Goal: Check status: Check status

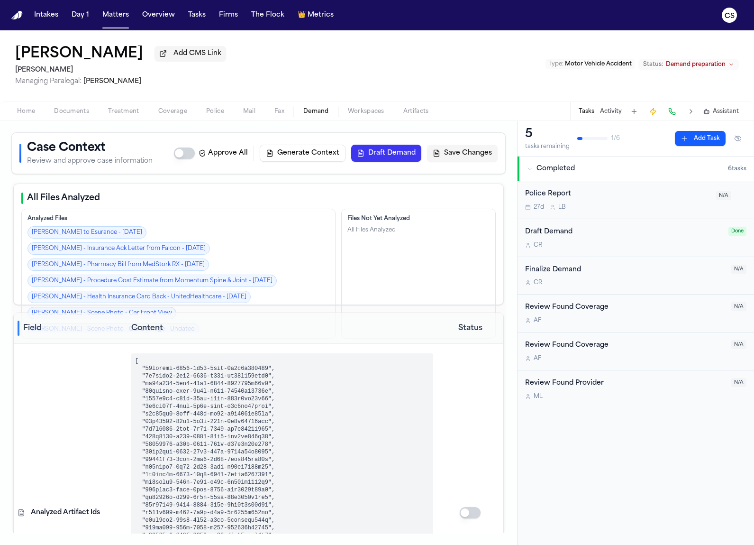
select select "**********"
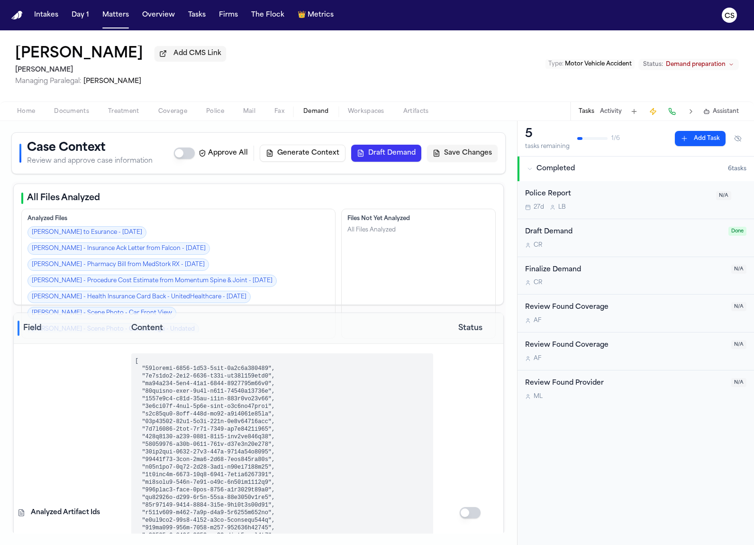
select select "**********"
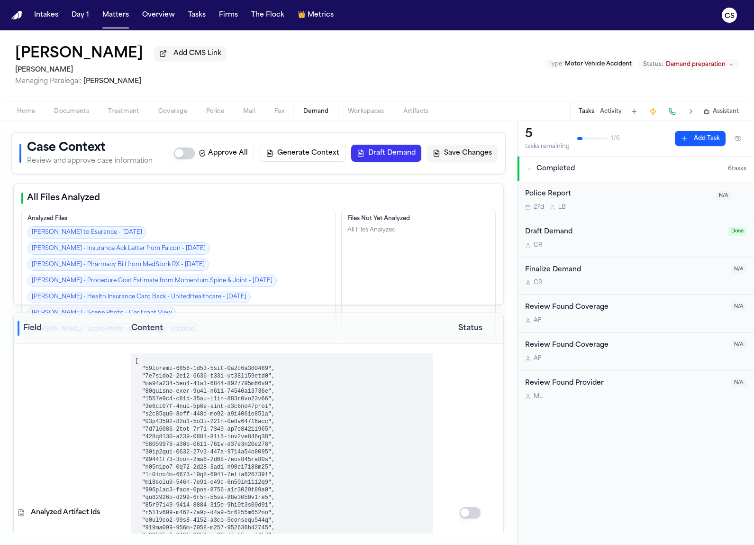
select select "**********"
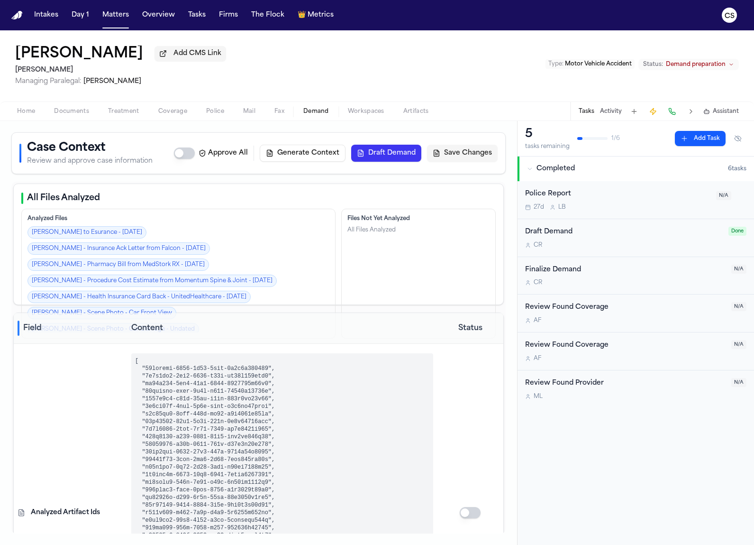
select select "**********"
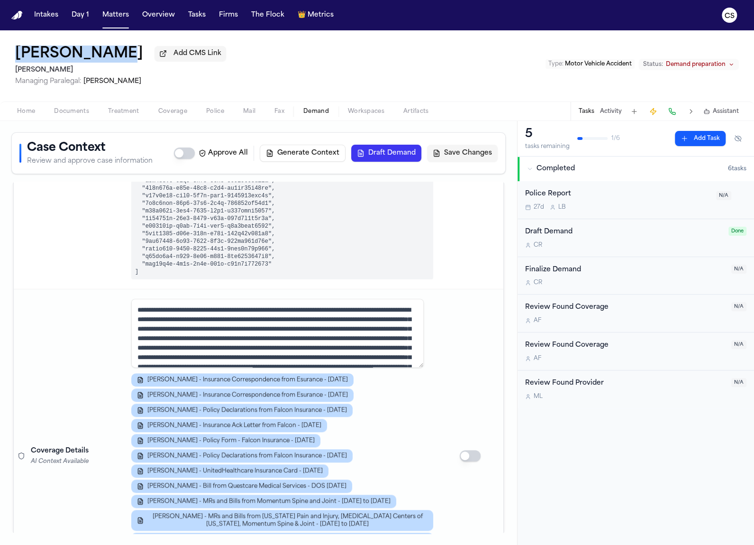
scroll to position [514, 0]
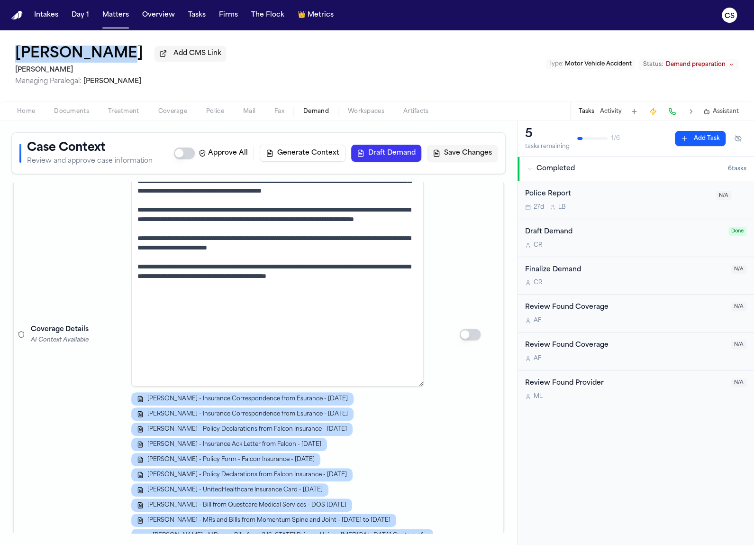
drag, startPoint x: 419, startPoint y: 246, endPoint x: 400, endPoint y: 419, distance: 174.5
click at [438, 522] on tr "Coverage Details AI Context Available [PERSON_NAME] - Insurance Correspondence …" at bounding box center [259, 334] width 490 height 613
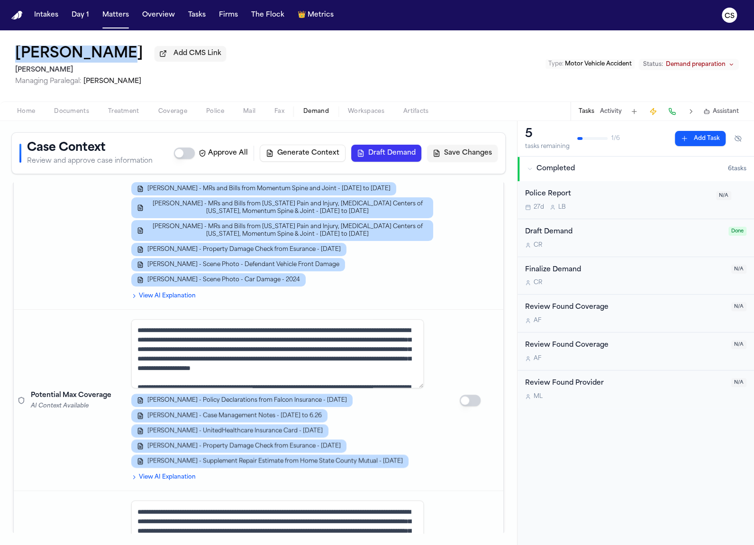
scroll to position [873, 0]
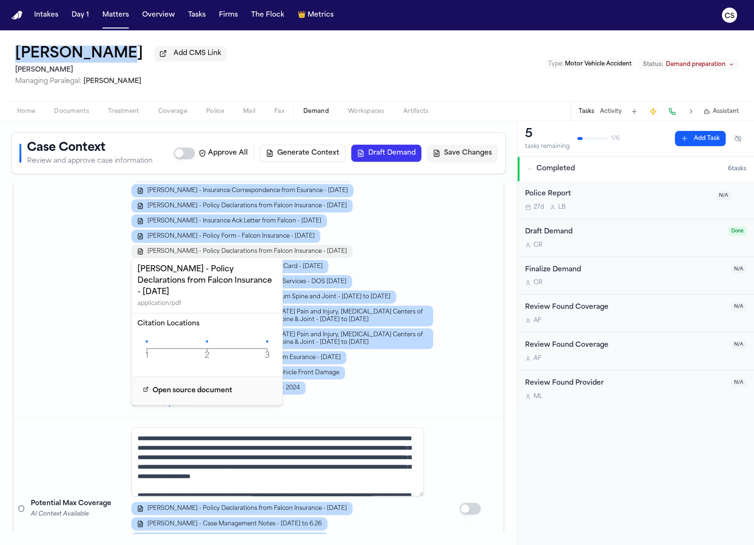
click at [283, 251] on span "[PERSON_NAME] - Policy Declarations from Falcon Insurance - [DATE]" at bounding box center [247, 252] width 200 height 8
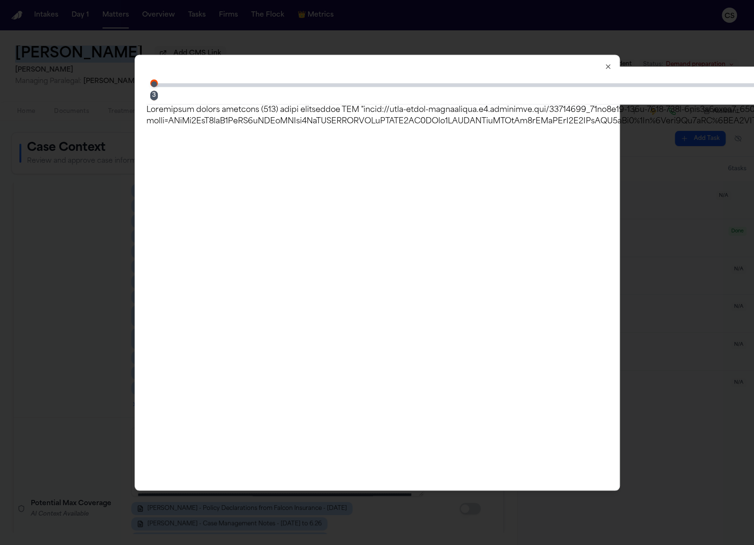
click at [610, 65] on icon "button" at bounding box center [609, 67] width 8 height 8
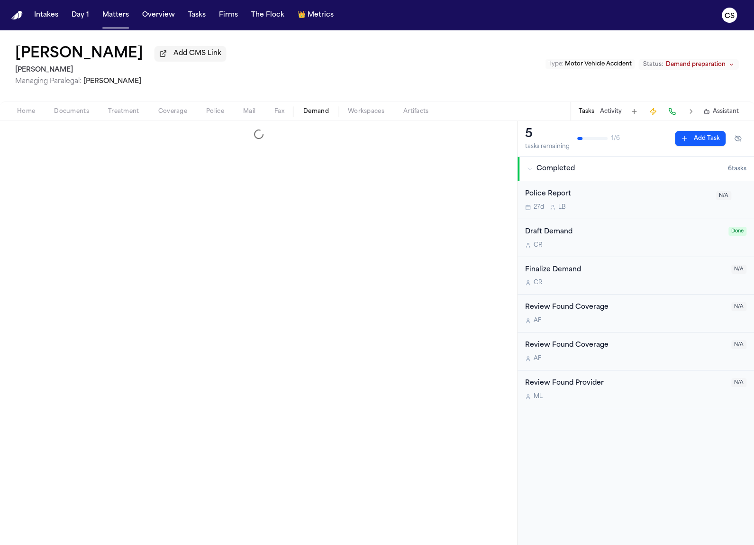
select select "**********"
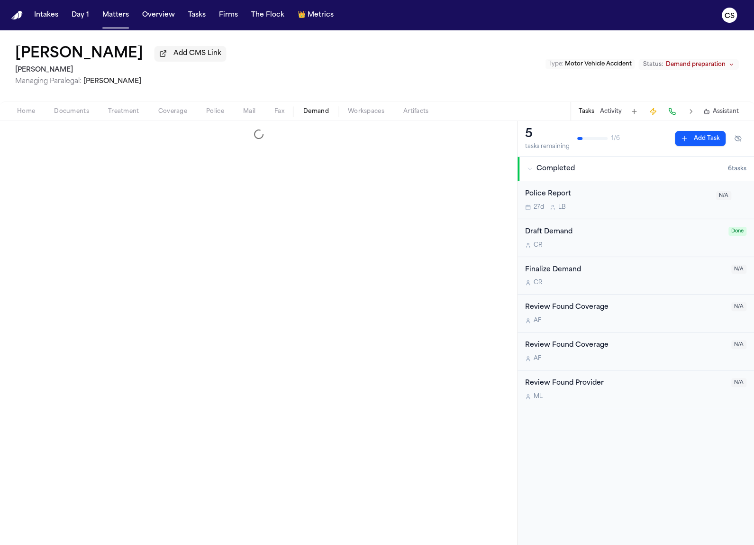
select select "**********"
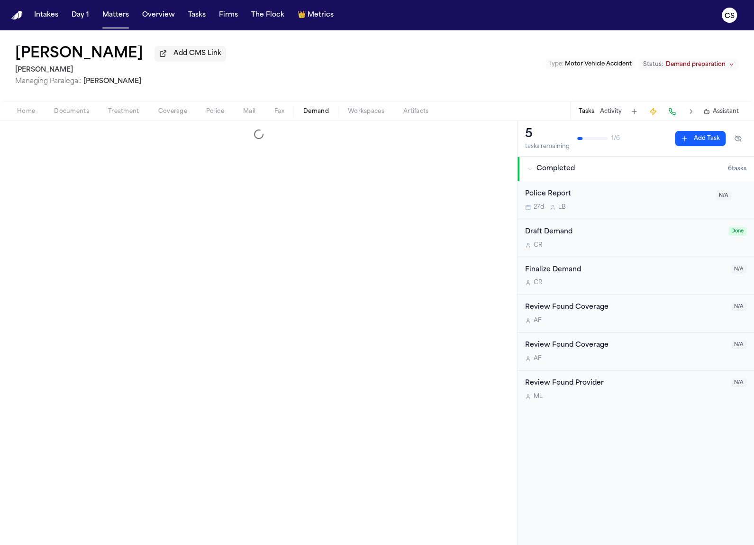
select select "**********"
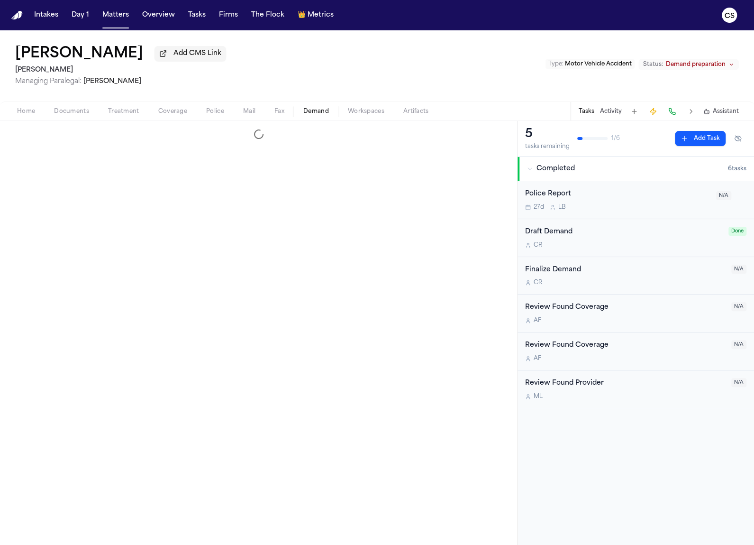
select select "**********"
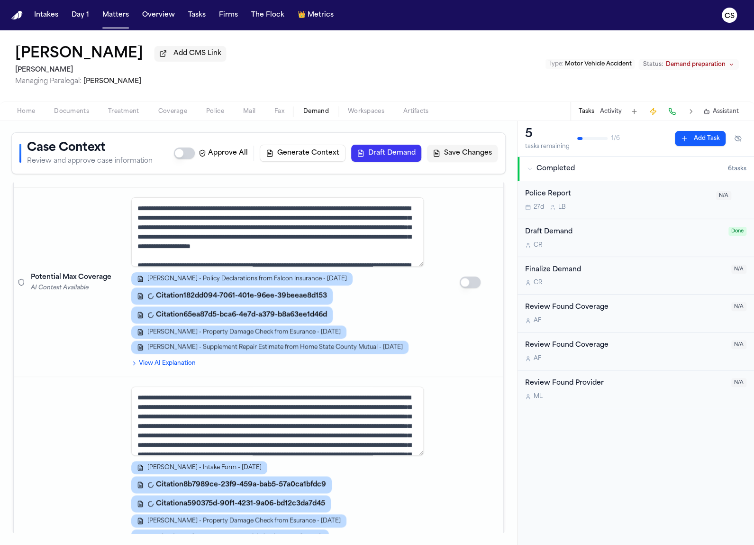
scroll to position [694, 0]
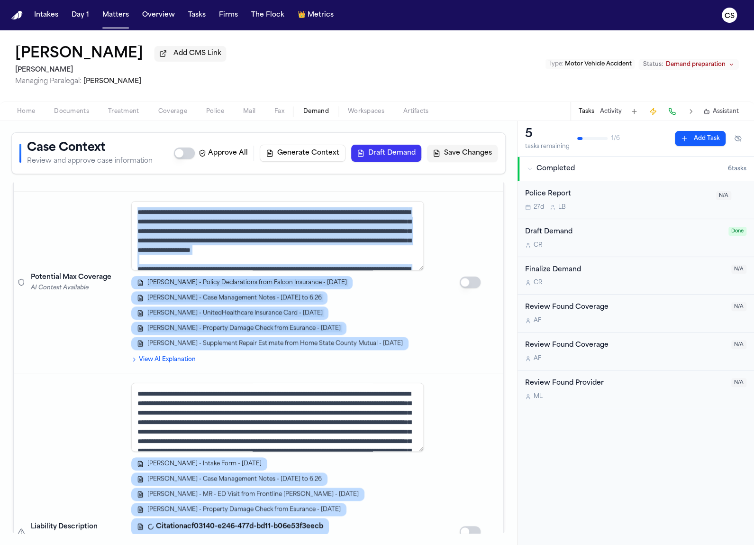
drag, startPoint x: 419, startPoint y: 267, endPoint x: 424, endPoint y: 320, distance: 53.4
click at [424, 322] on td "R. Lazo - Policy Declarations from Falcon Insurance - 3.8.24 R. Lazo - Case Man…" at bounding box center [283, 282] width 310 height 181
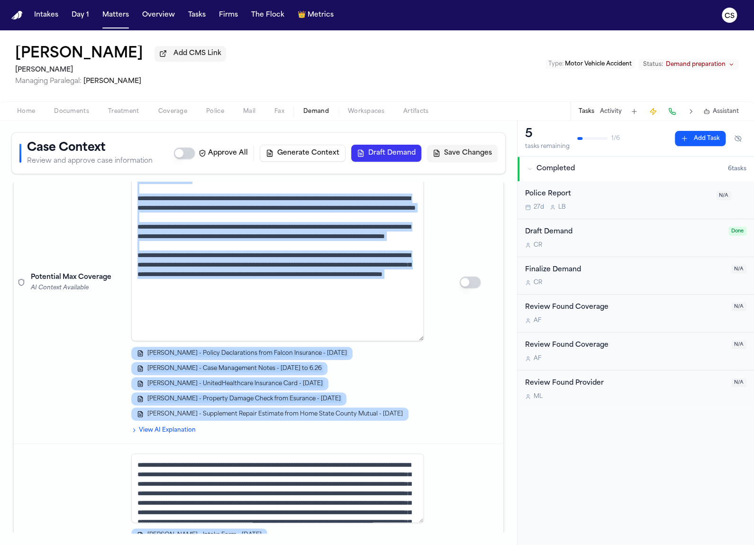
drag, startPoint x: 419, startPoint y: 262, endPoint x: 432, endPoint y: 404, distance: 142.4
click at [432, 404] on tr "Potential Max Coverage AI Context Available R. Lazo - Policy Declarations from …" at bounding box center [259, 282] width 490 height 323
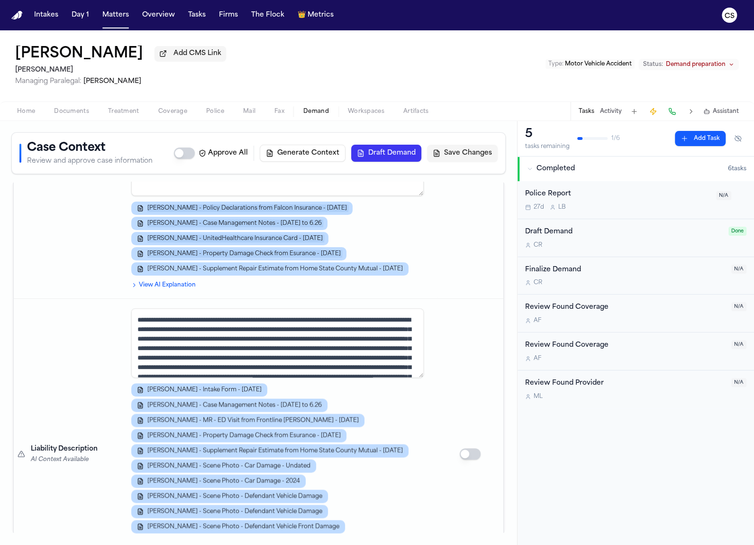
scroll to position [1048, 0]
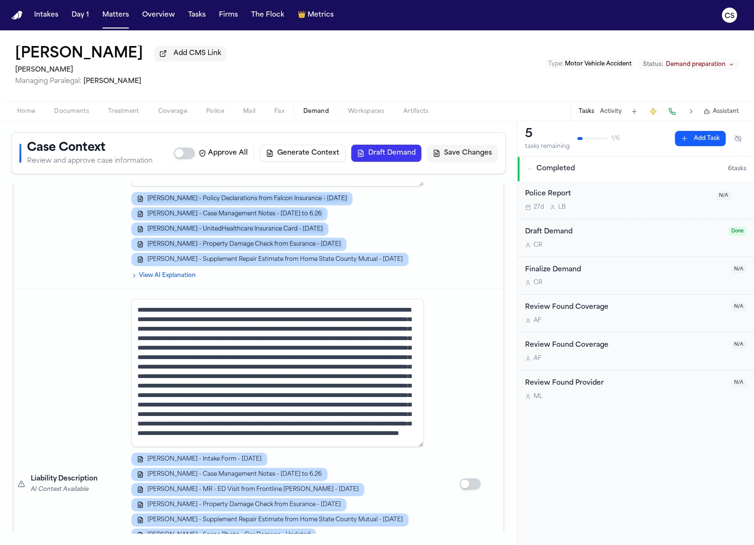
drag, startPoint x: 422, startPoint y: 356, endPoint x: 438, endPoint y: 436, distance: 81.8
click at [438, 436] on tr "Liability Description AI Context Available R. Lazo - Intake Form - 4.25.24 R. L…" at bounding box center [259, 483] width 490 height 389
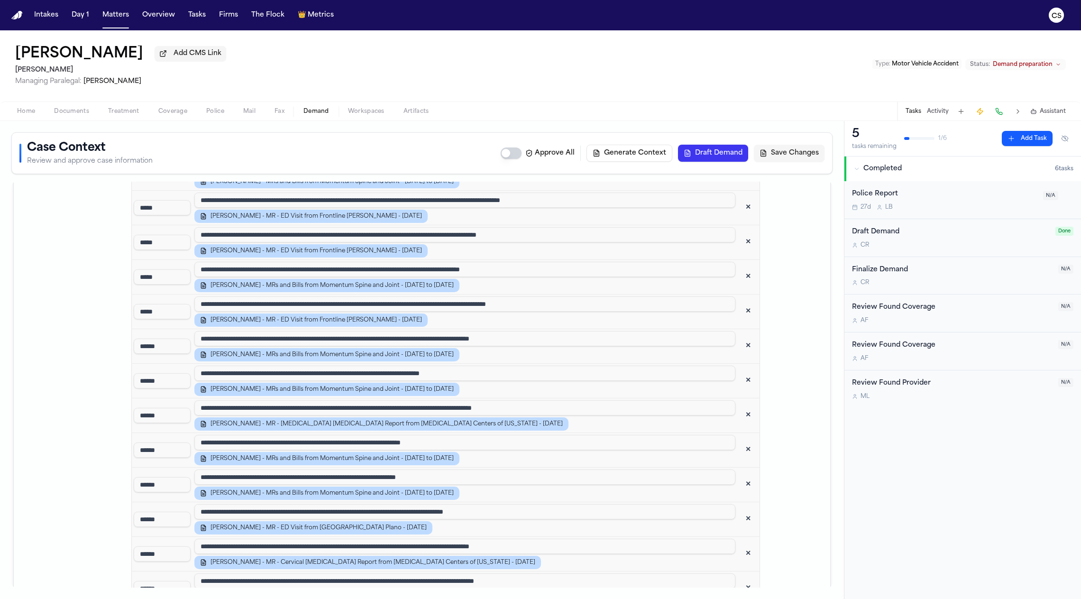
scroll to position [1327, 0]
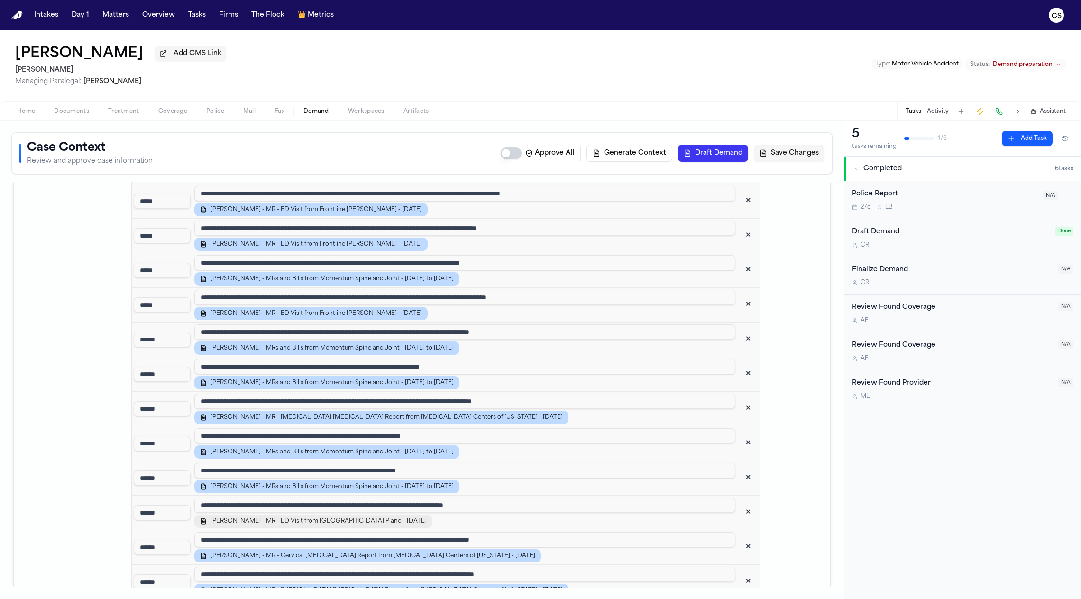
click at [348, 517] on span "[PERSON_NAME] - MR - ED Visit from [GEOGRAPHIC_DATA] Plano - [DATE]" at bounding box center [319, 521] width 216 height 8
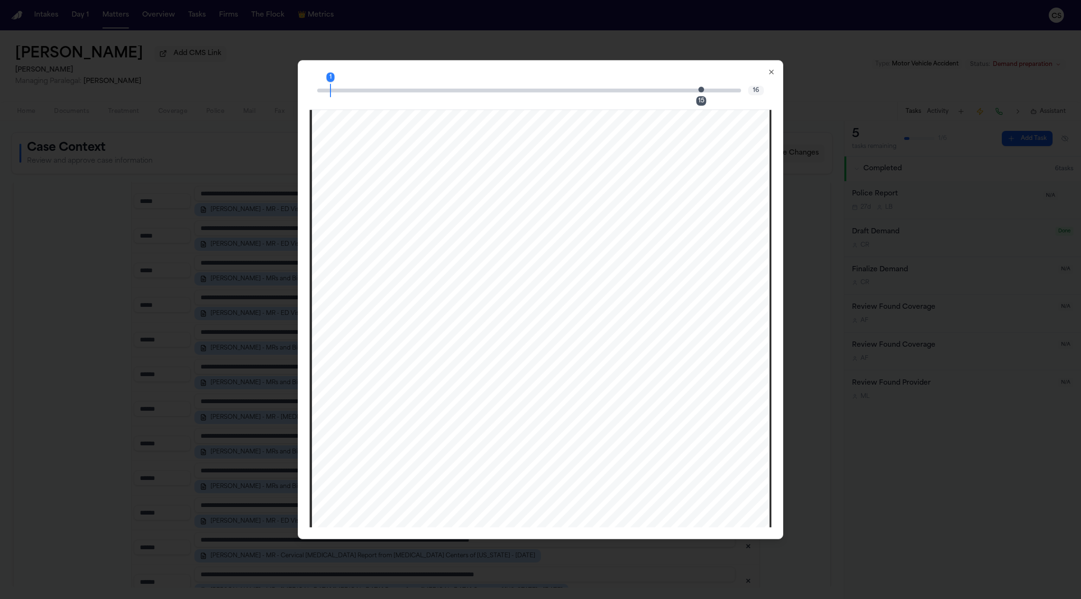
scroll to position [9056, 0]
click at [699, 103] on div "15" at bounding box center [702, 100] width 10 height 9
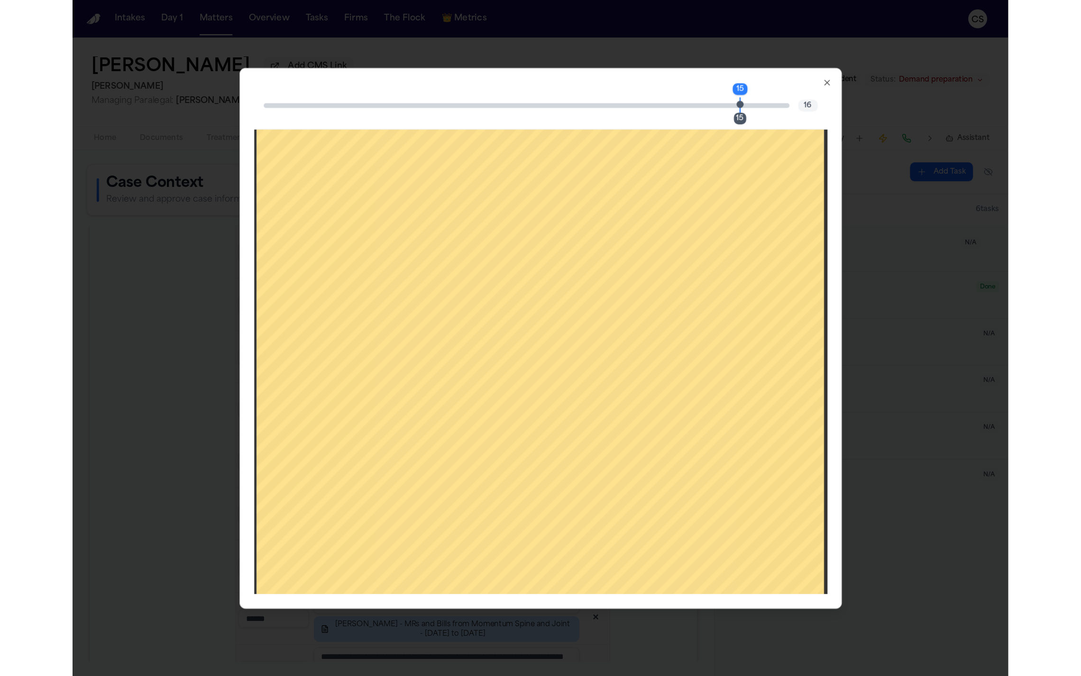
scroll to position [9149, 0]
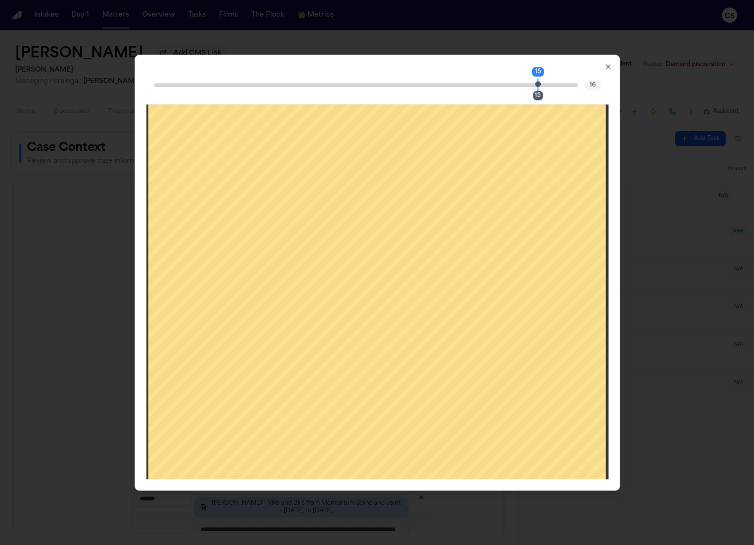
click at [608, 64] on icon "button" at bounding box center [609, 67] width 8 height 8
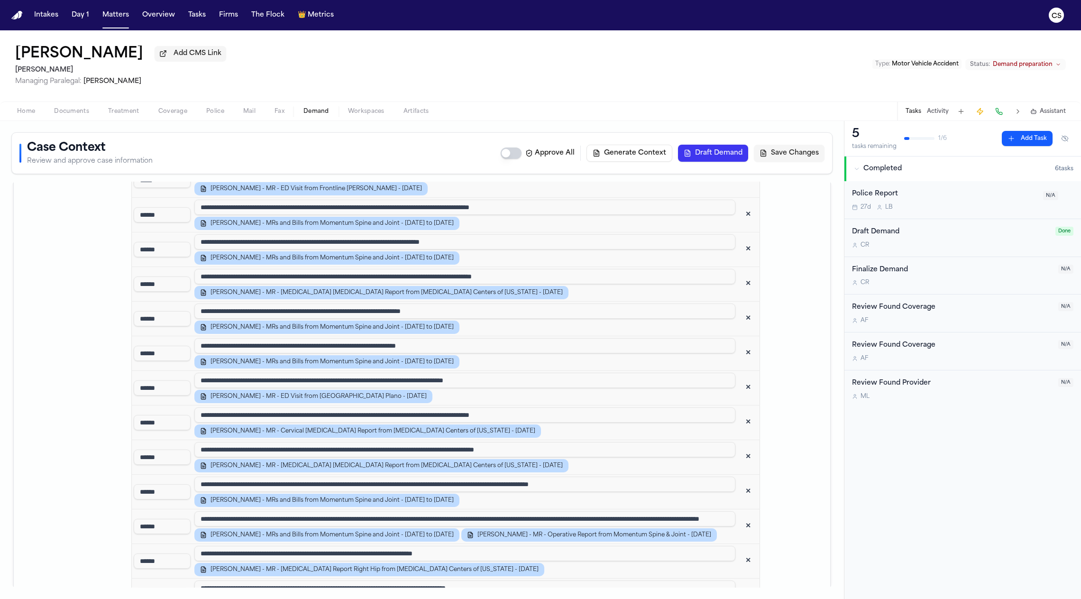
scroll to position [1463, 0]
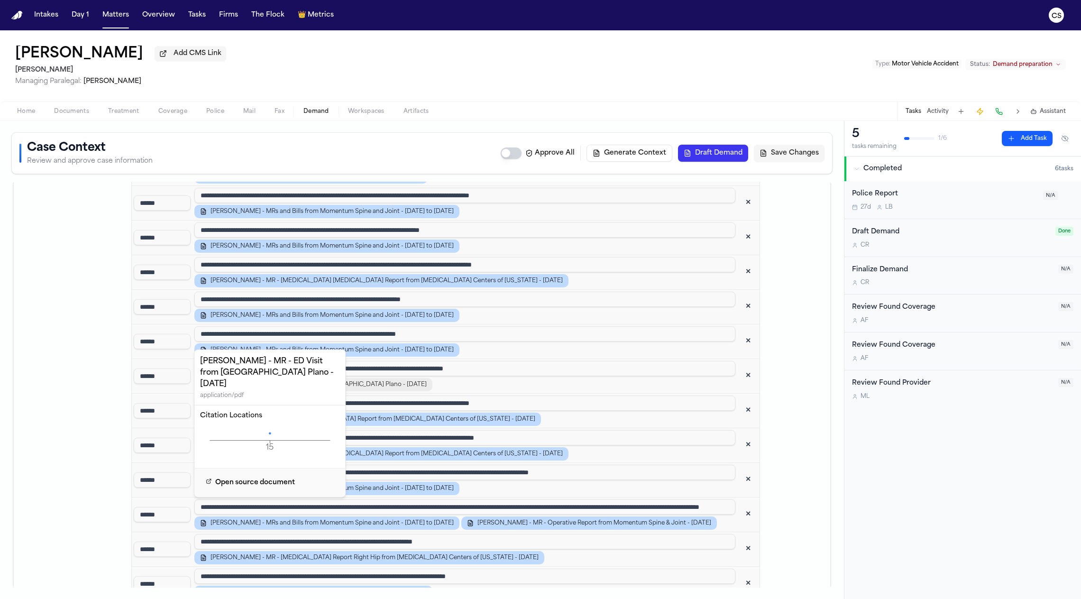
click at [344, 381] on span "[PERSON_NAME] - MR - ED Visit from [GEOGRAPHIC_DATA] Plano - [DATE]" at bounding box center [319, 385] width 216 height 8
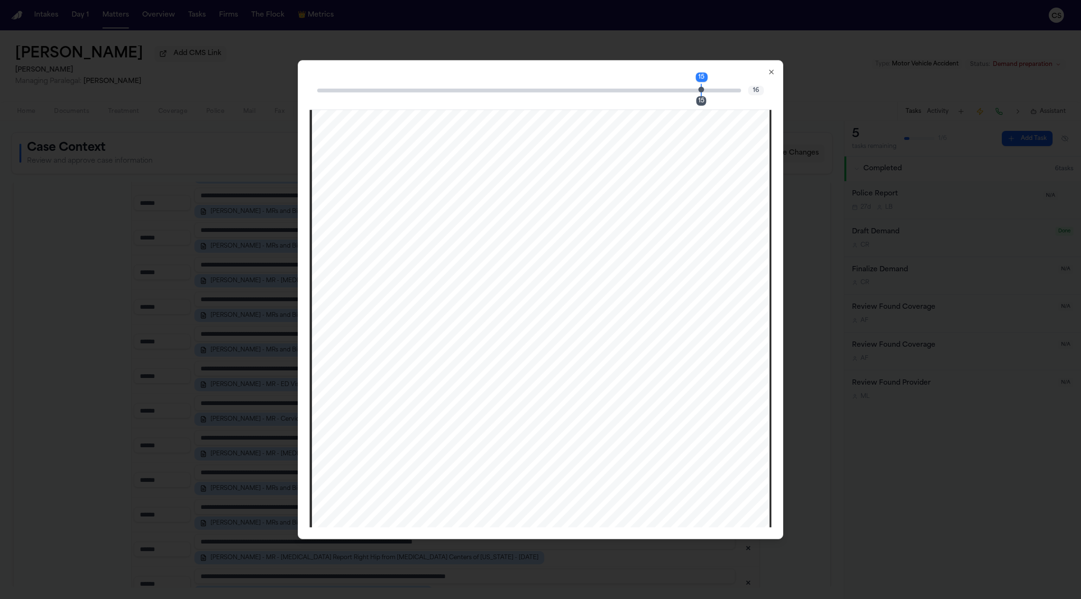
scroll to position [9056, 0]
click at [701, 102] on div "15" at bounding box center [702, 100] width 10 height 9
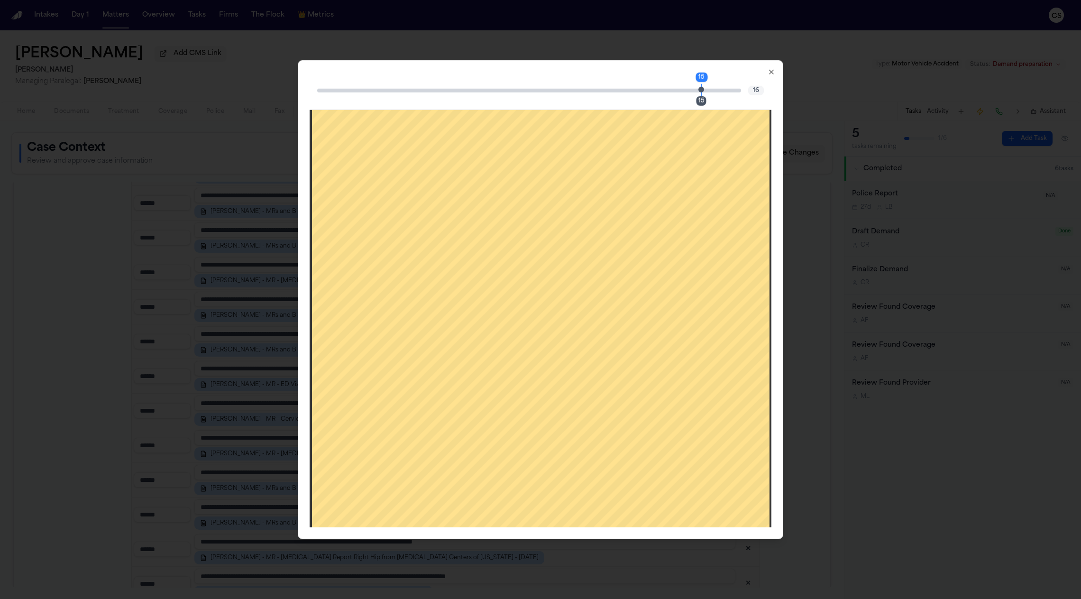
scroll to position [9364, 0]
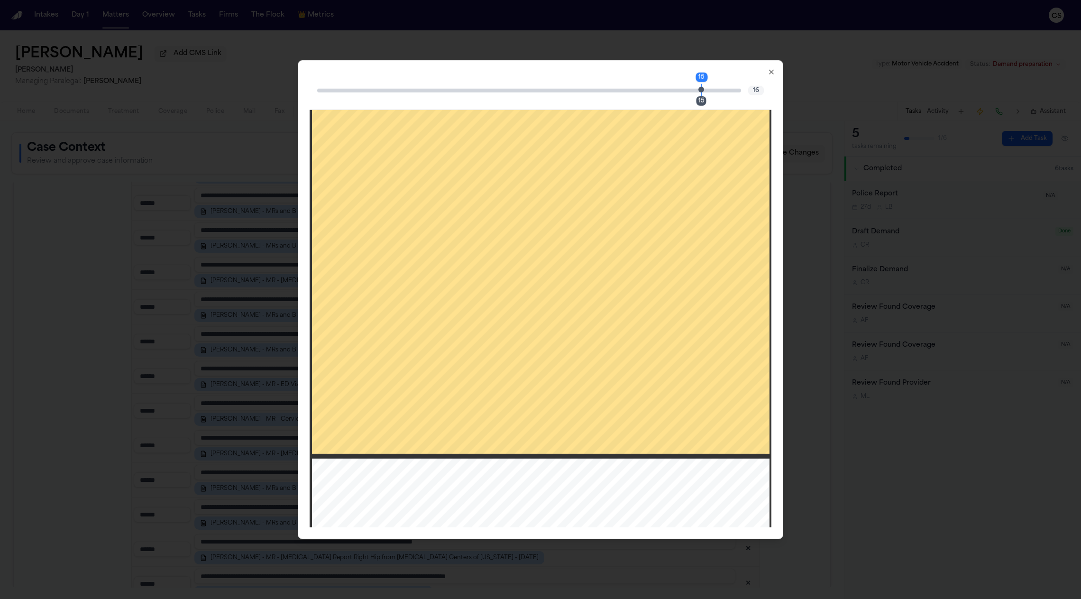
click at [754, 71] on icon "button" at bounding box center [772, 72] width 8 height 8
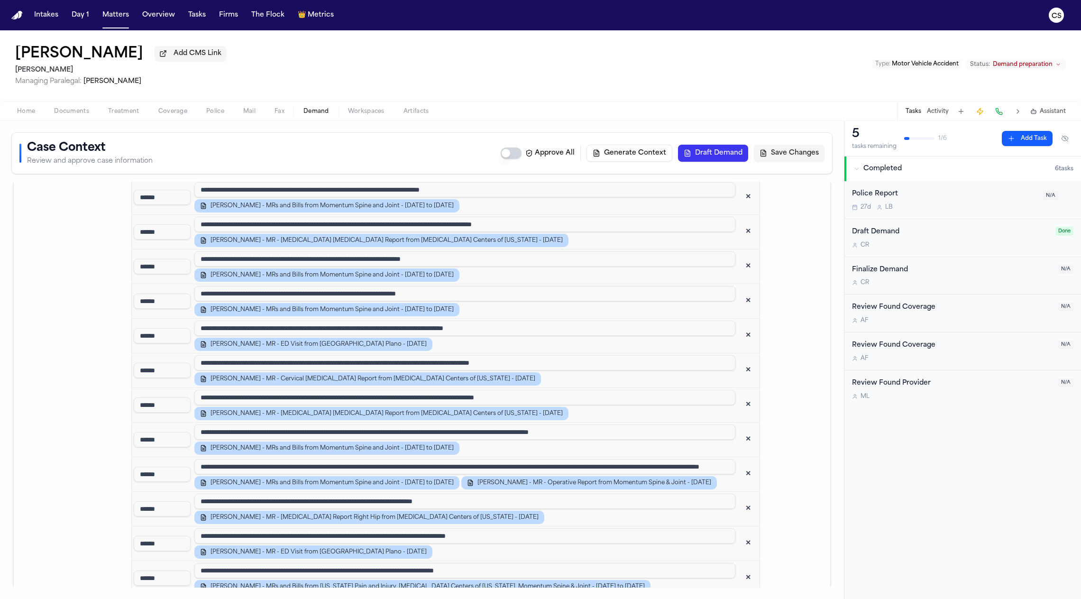
scroll to position [1505, 0]
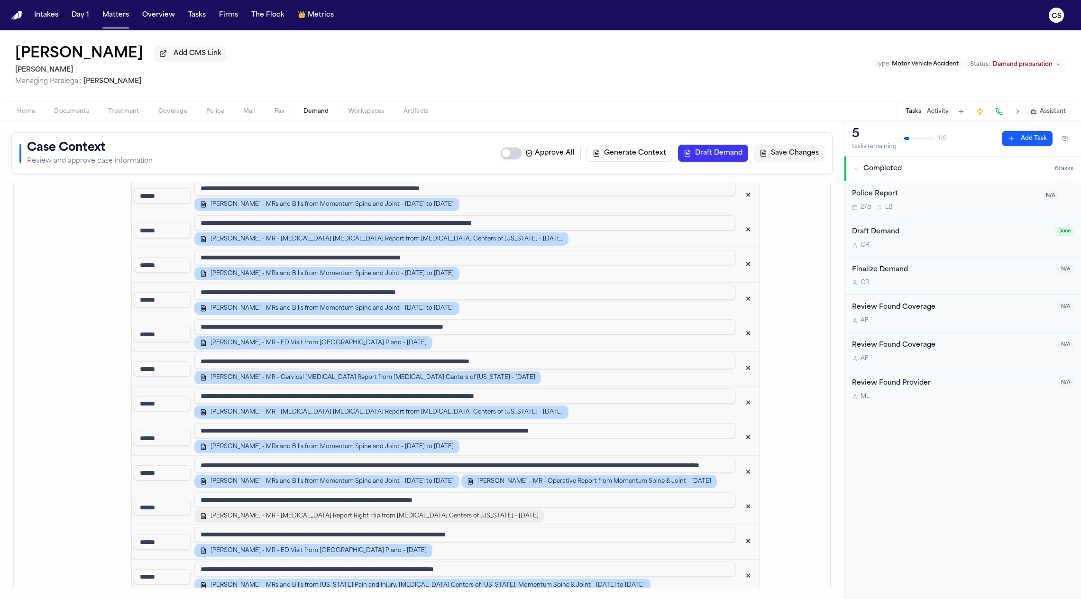
click at [358, 512] on span "[PERSON_NAME] - MR - [MEDICAL_DATA] Report Right Hip from [MEDICAL_DATA] Center…" at bounding box center [375, 516] width 328 height 8
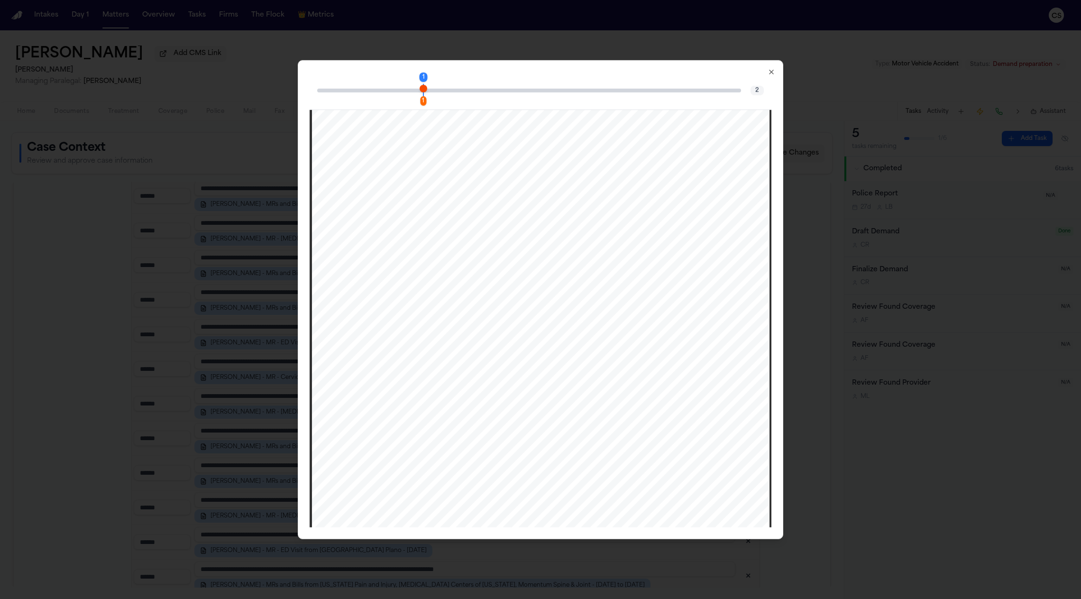
scroll to position [92, 0]
click at [754, 70] on icon "button" at bounding box center [772, 72] width 8 height 8
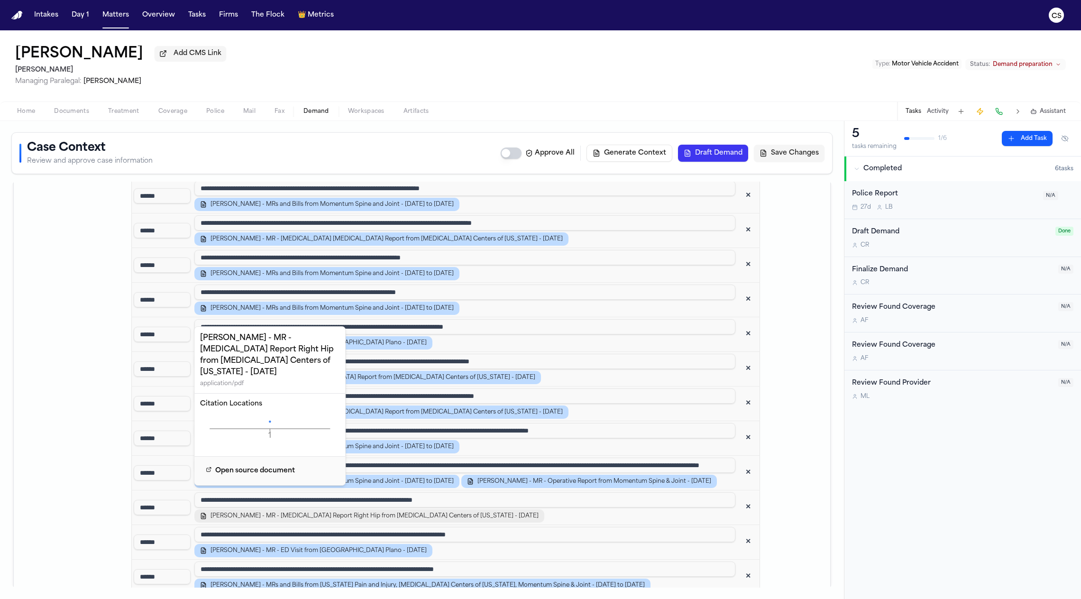
click at [402, 512] on span "[PERSON_NAME] - MR - [MEDICAL_DATA] Report Right Hip from [MEDICAL_DATA] Center…" at bounding box center [375, 516] width 328 height 8
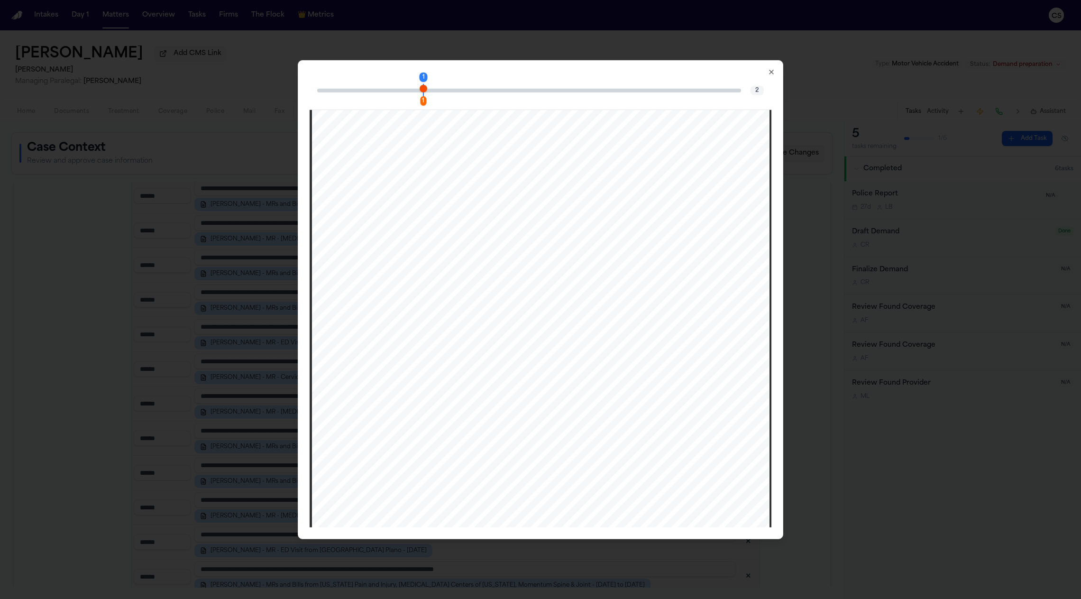
scroll to position [284, 0]
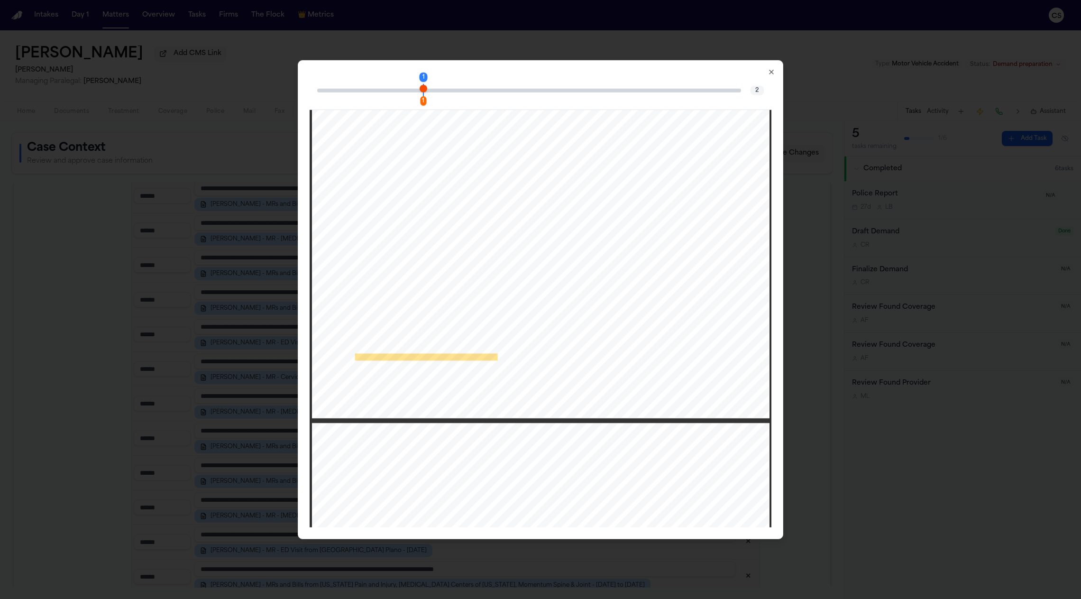
click at [754, 68] on icon "button" at bounding box center [772, 72] width 8 height 8
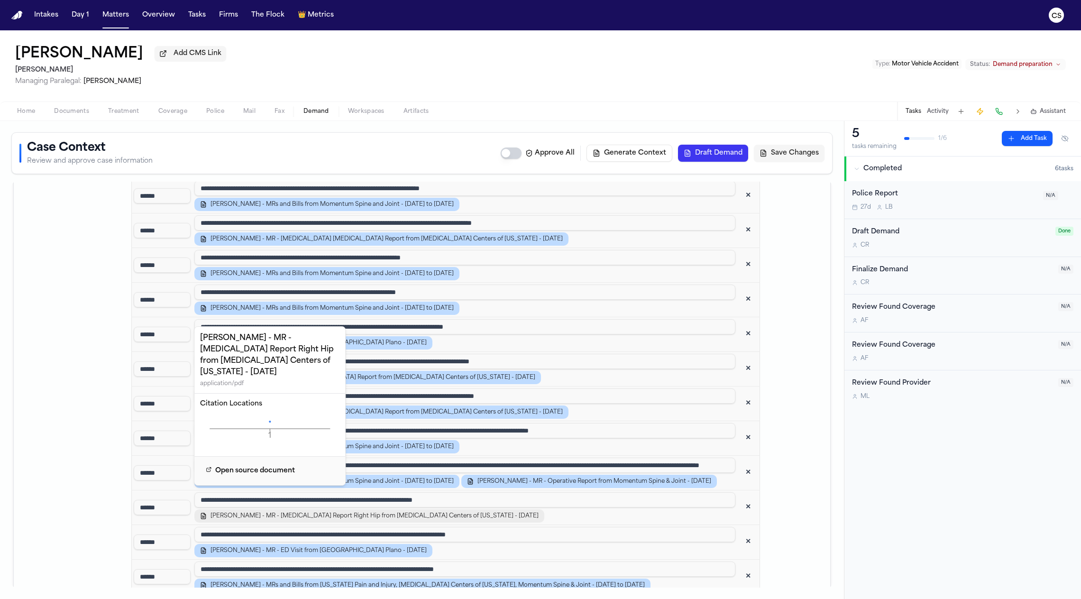
click at [383, 512] on span "[PERSON_NAME] - MR - [MEDICAL_DATA] Report Right Hip from [MEDICAL_DATA] Center…" at bounding box center [375, 516] width 328 height 8
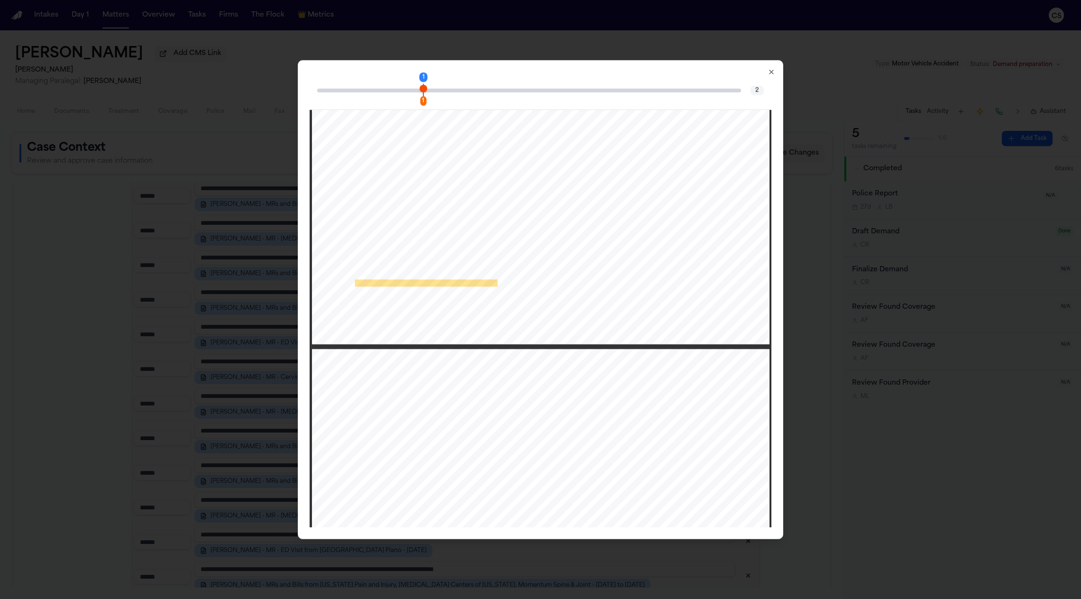
scroll to position [360, 0]
click at [754, 73] on icon "button" at bounding box center [772, 72] width 8 height 8
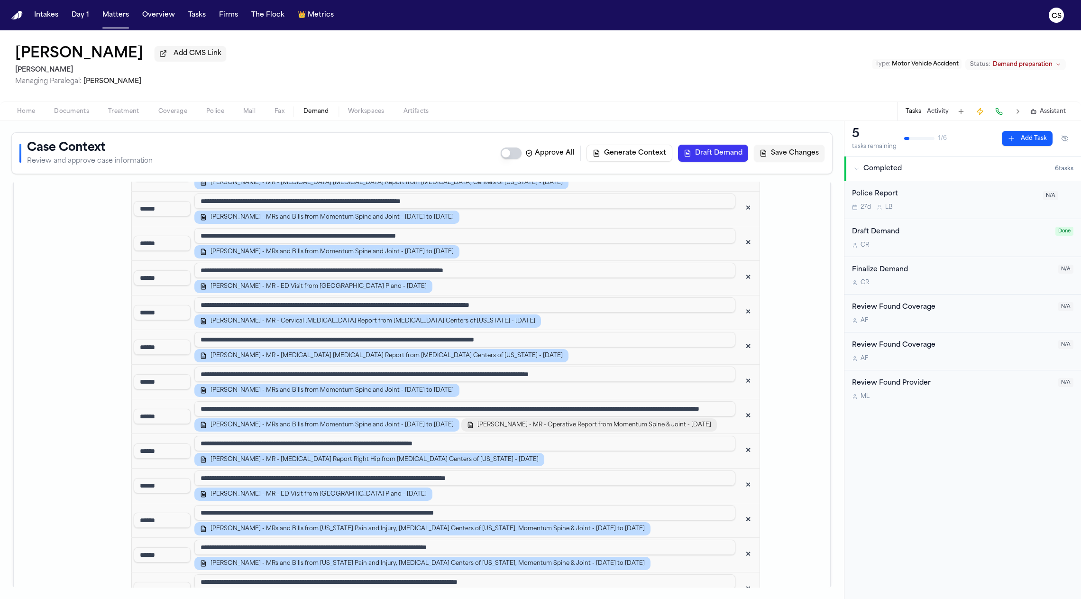
scroll to position [1564, 0]
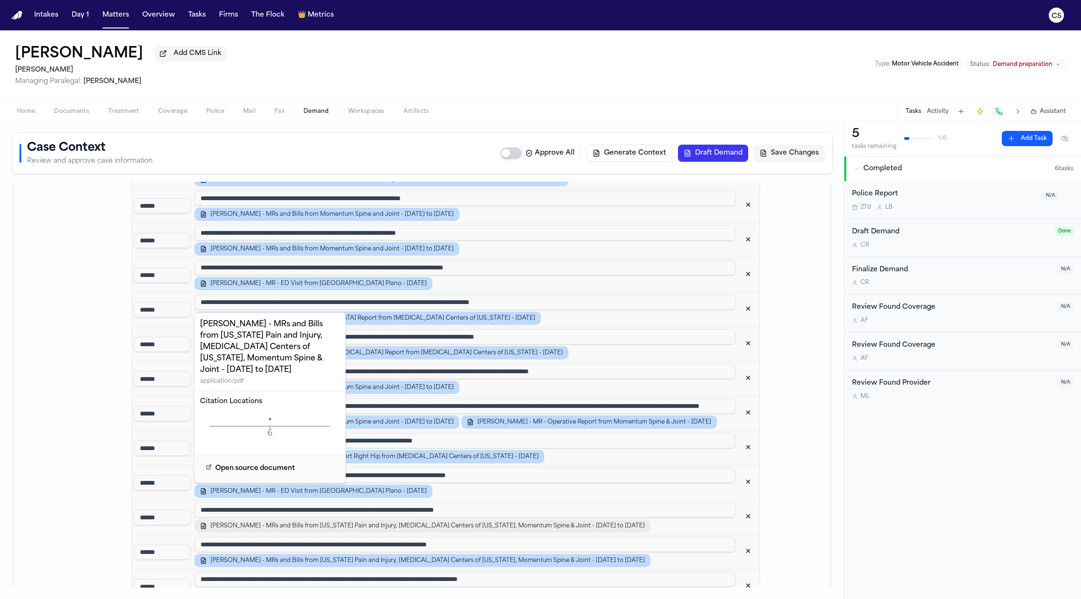
click at [374, 522] on span "[PERSON_NAME] - MRs and Bills from [US_STATE] Pain and Injury, [MEDICAL_DATA] C…" at bounding box center [428, 526] width 434 height 8
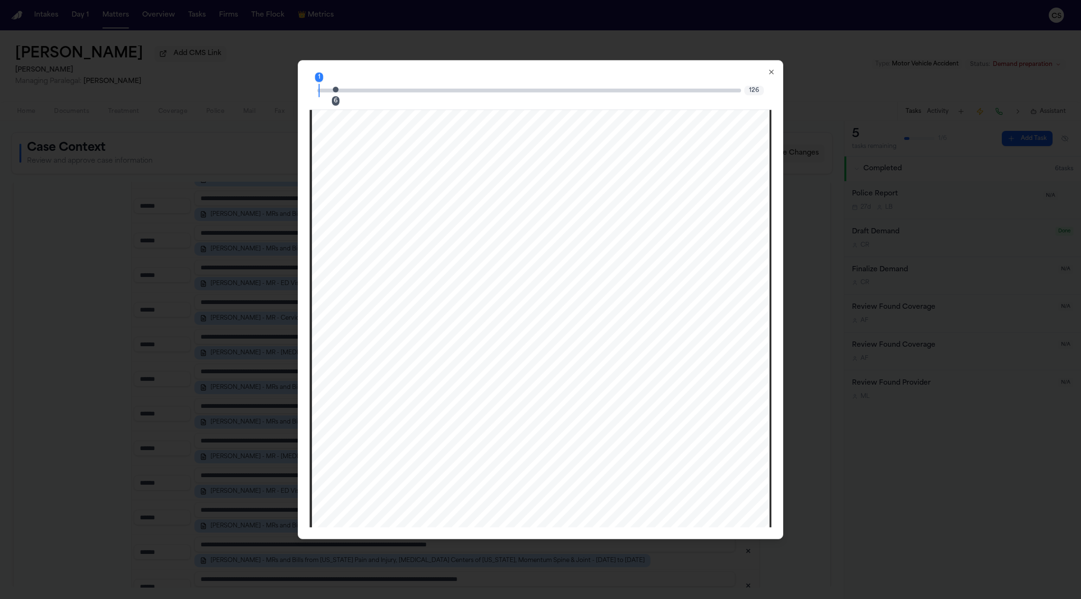
scroll to position [3262, 0]
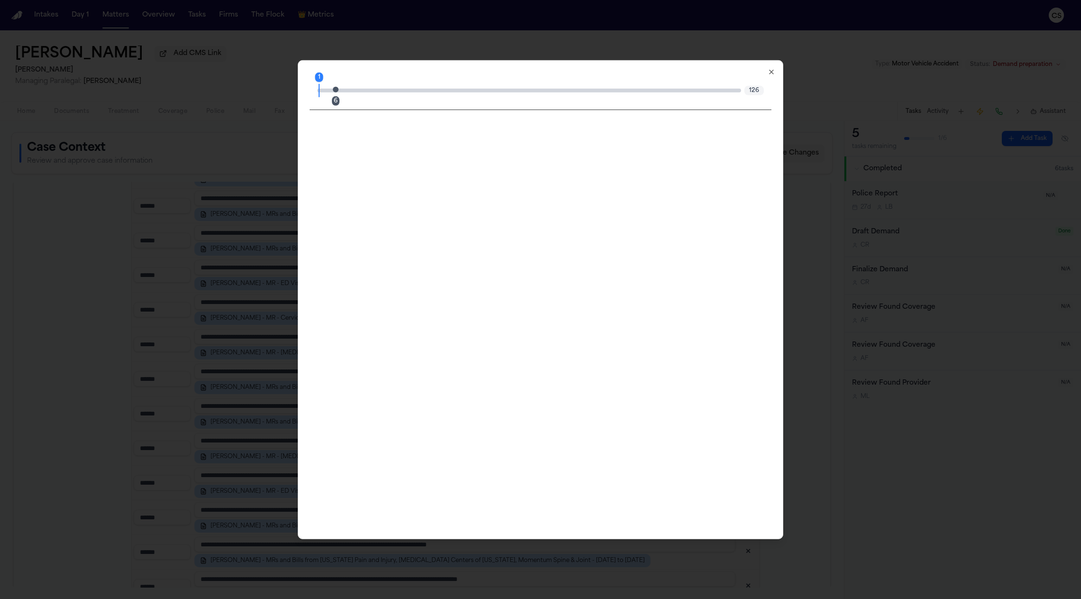
click at [336, 101] on div "6" at bounding box center [336, 100] width 8 height 9
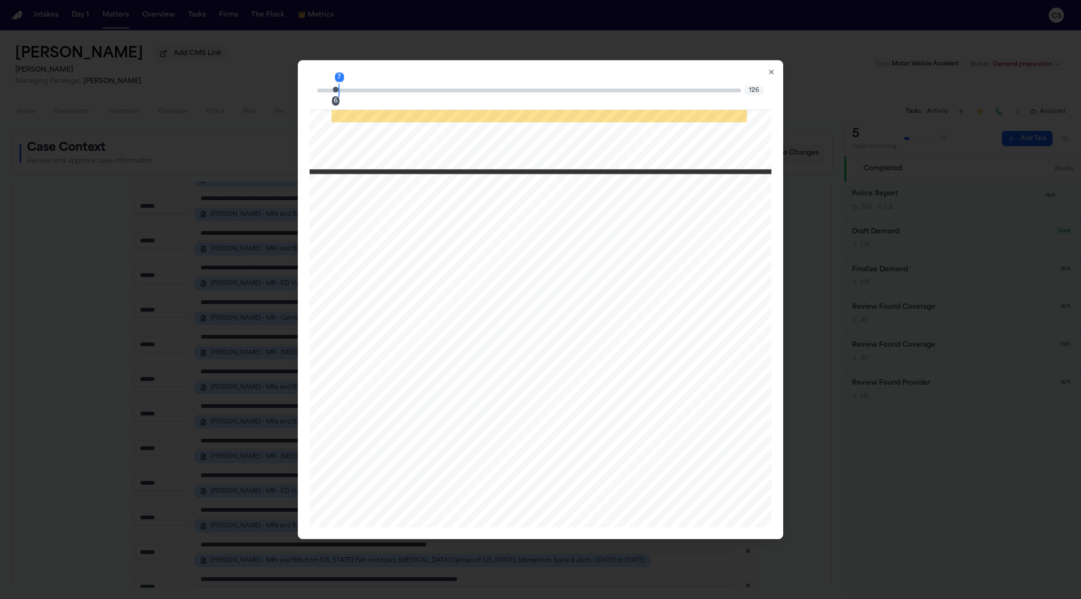
scroll to position [3626, 0]
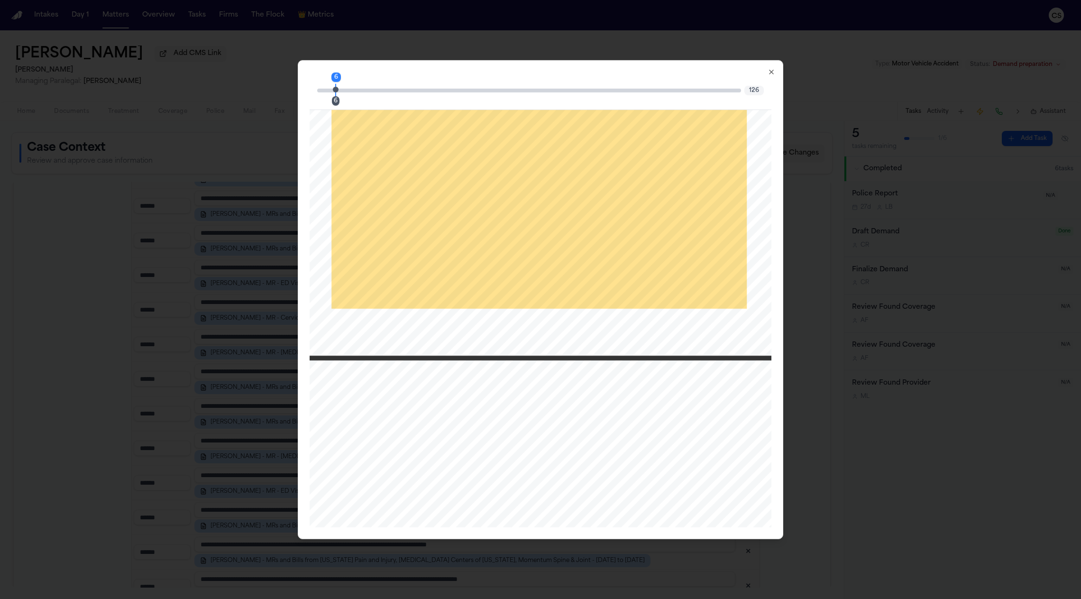
click at [754, 68] on icon "button" at bounding box center [772, 72] width 8 height 8
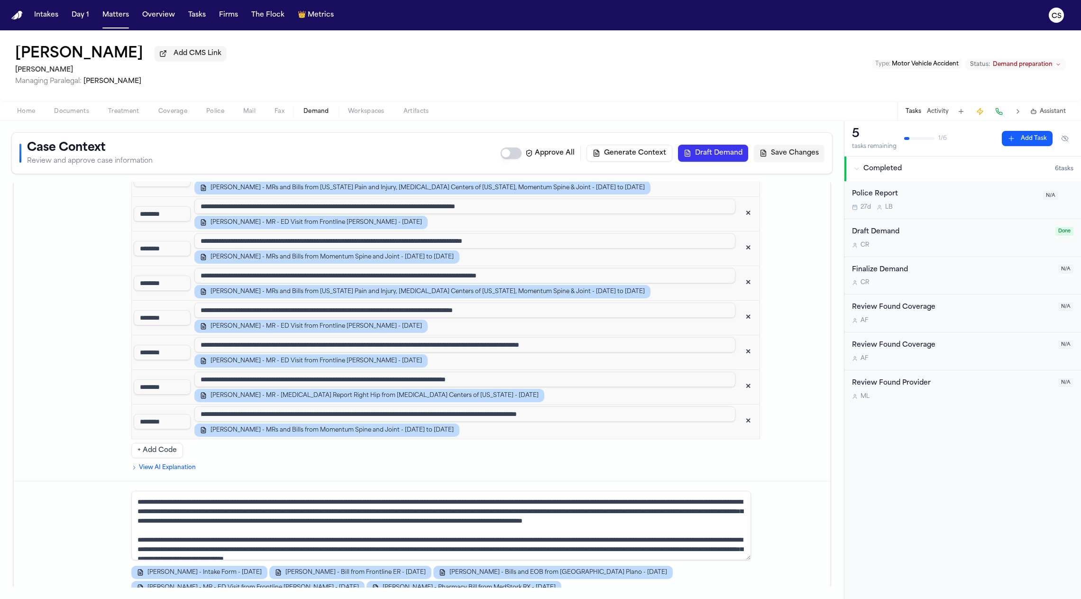
scroll to position [2526, 0]
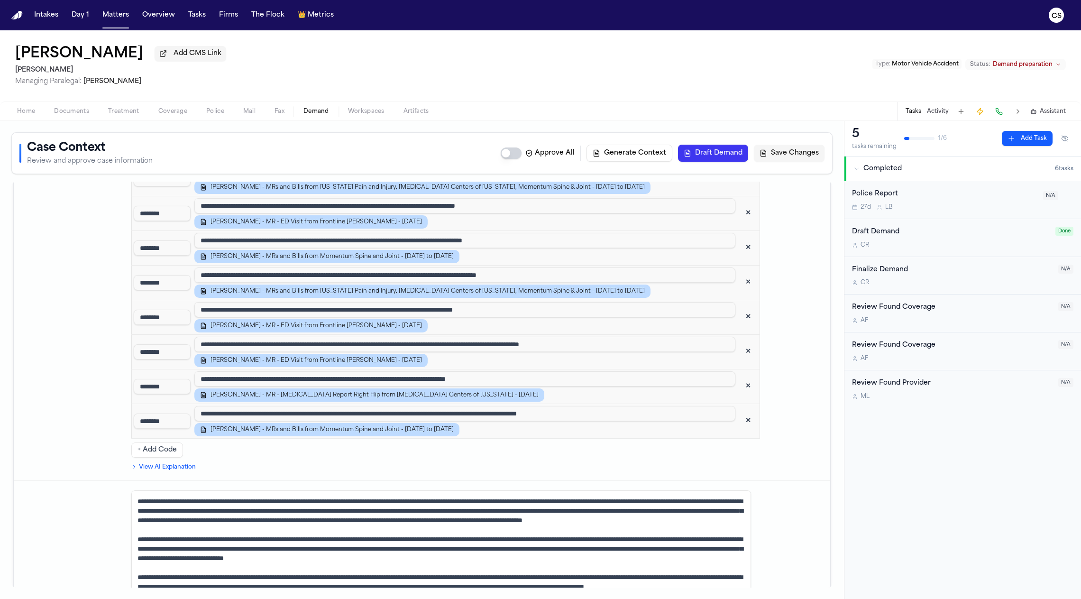
drag, startPoint x: 748, startPoint y: 499, endPoint x: 751, endPoint y: 524, distance: 25.8
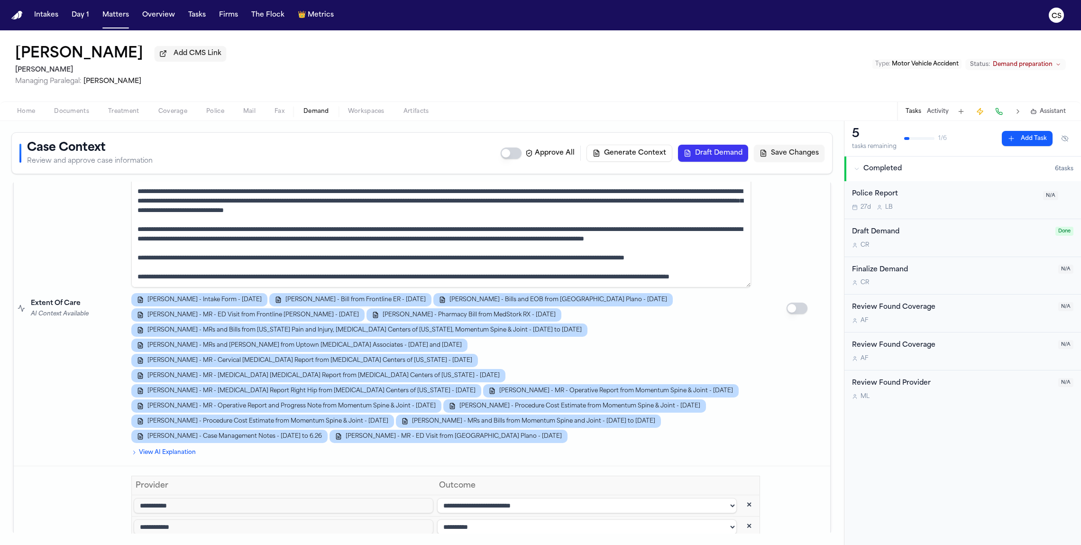
scroll to position [2857, 0]
click at [741, 539] on button "✕" at bounding box center [749, 547] width 17 height 17
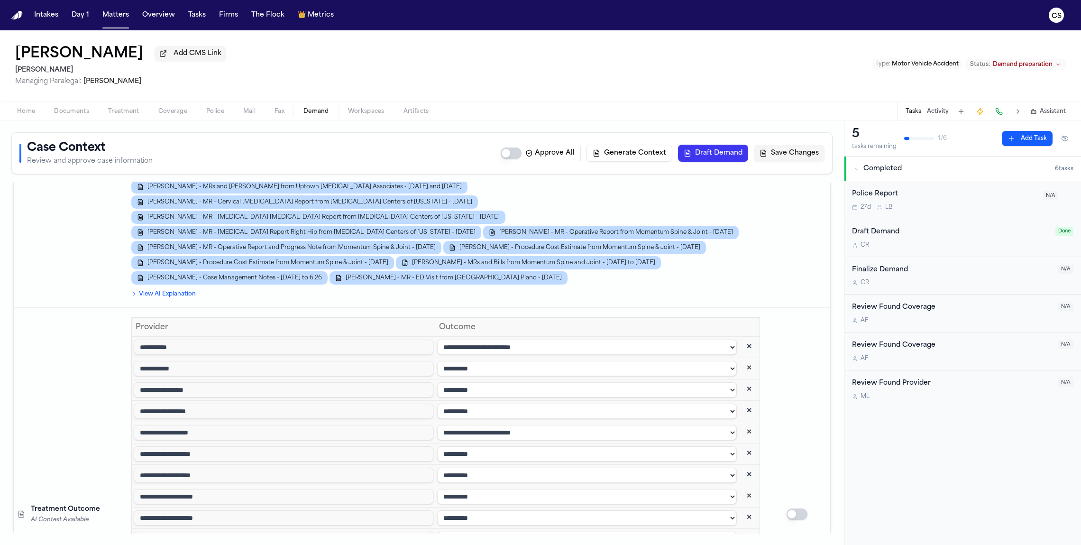
scroll to position [2963, 0]
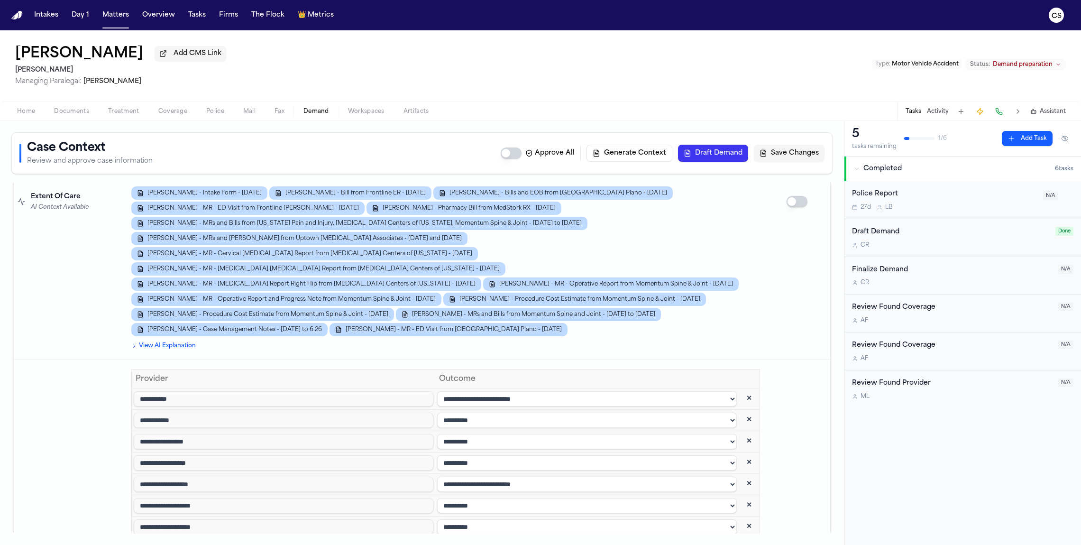
click at [517, 391] on select "**********" at bounding box center [587, 398] width 300 height 15
click at [437, 391] on select "**********" at bounding box center [587, 398] width 300 height 15
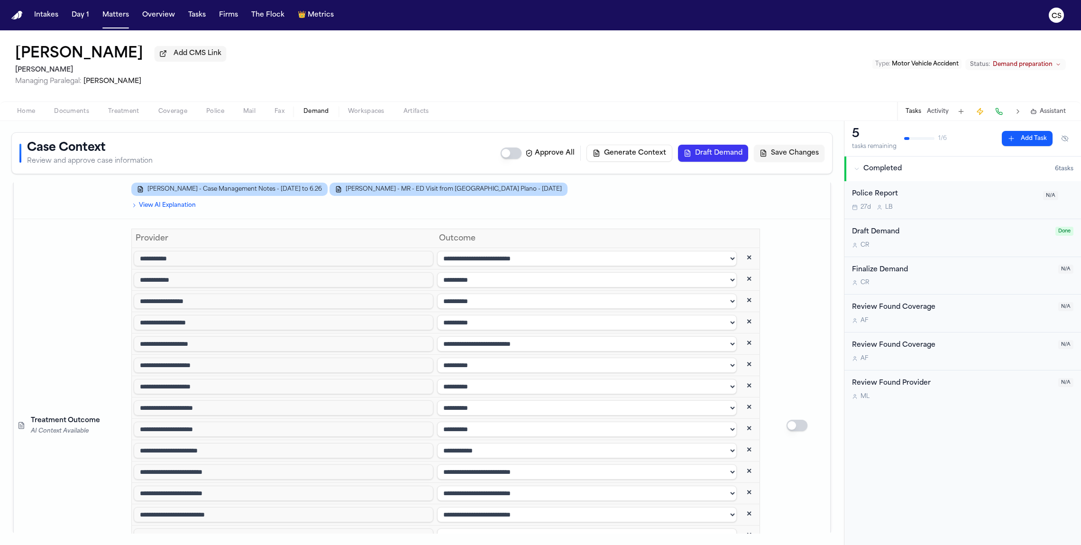
scroll to position [3103, 0]
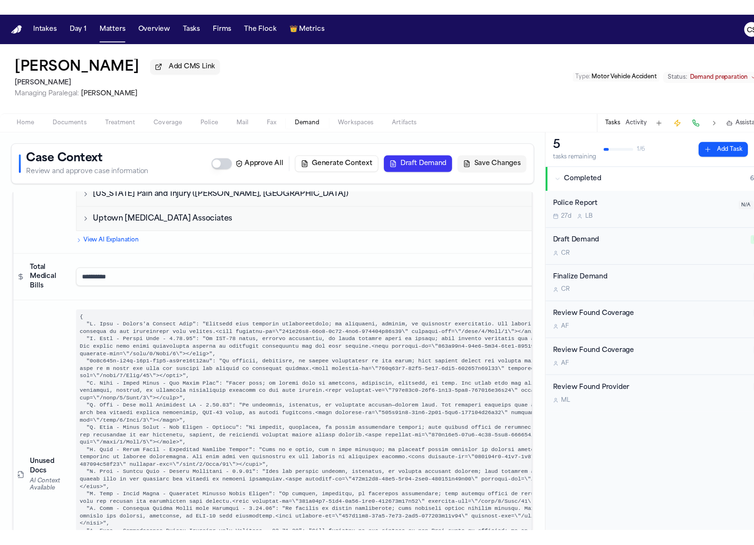
scroll to position [103, 0]
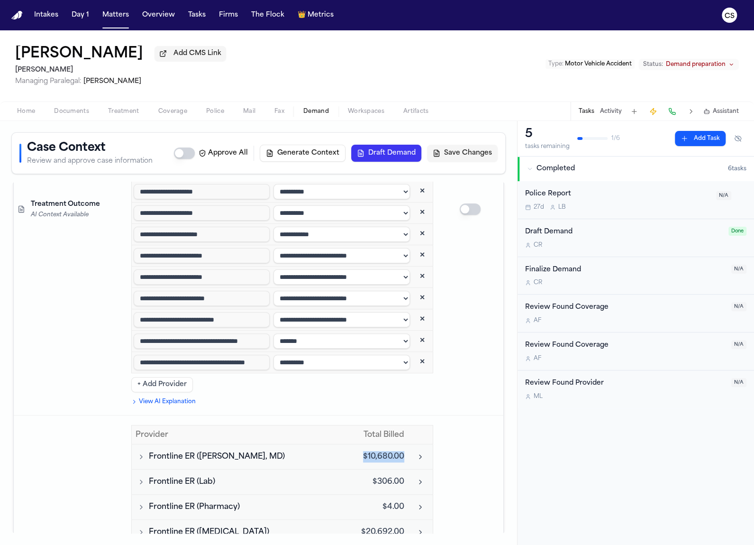
drag, startPoint x: 339, startPoint y: 193, endPoint x: 395, endPoint y: 195, distance: 55.5
click at [395, 444] on td "$10,680.00" at bounding box center [378, 456] width 61 height 25
copy td "$10,680.00"
drag, startPoint x: 356, startPoint y: 216, endPoint x: 394, endPoint y: 218, distance: 38.0
click at [393, 469] on td "$306.00" at bounding box center [378, 481] width 61 height 25
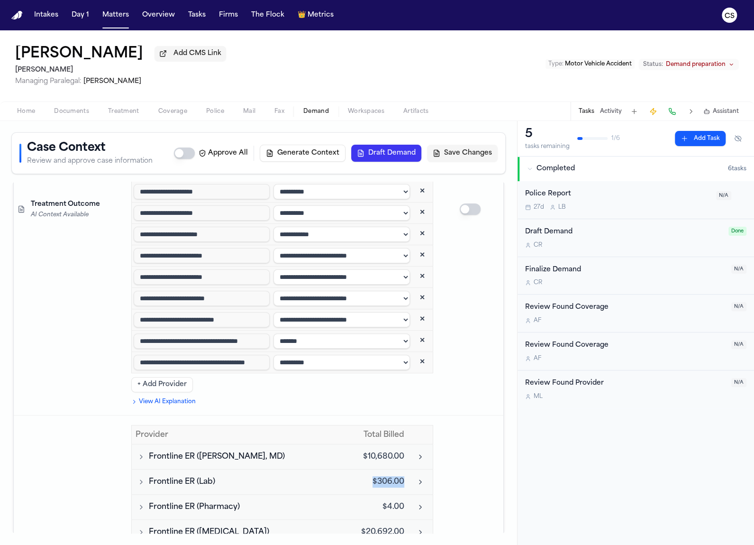
copy td "$306.00"
drag, startPoint x: 395, startPoint y: 242, endPoint x: 367, endPoint y: 242, distance: 28.5
click at [367, 495] on td "$4.00" at bounding box center [378, 507] width 61 height 25
copy td "$4.00"
drag, startPoint x: 349, startPoint y: 266, endPoint x: 395, endPoint y: 267, distance: 45.5
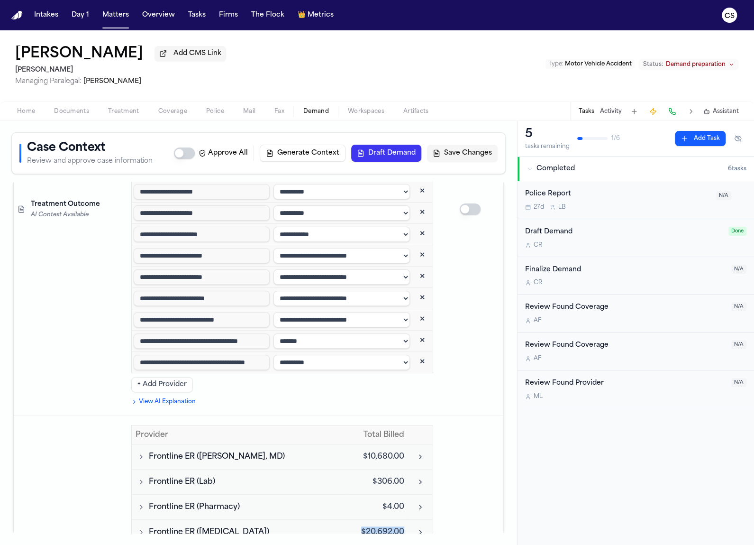
click at [395, 520] on td "$20,692.00" at bounding box center [378, 532] width 61 height 25
copy td "$20,692.00"
drag, startPoint x: 364, startPoint y: 291, endPoint x: 396, endPoint y: 293, distance: 32.3
copy td "$797.00"
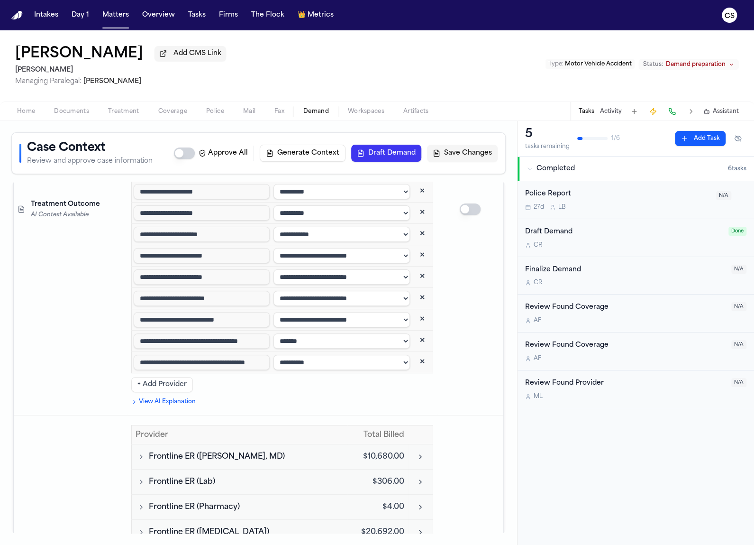
drag, startPoint x: 395, startPoint y: 317, endPoint x: 347, endPoint y: 317, distance: 47.9
copy td "$12,769.60"
drag, startPoint x: 353, startPoint y: 372, endPoint x: 393, endPoint y: 371, distance: 39.8
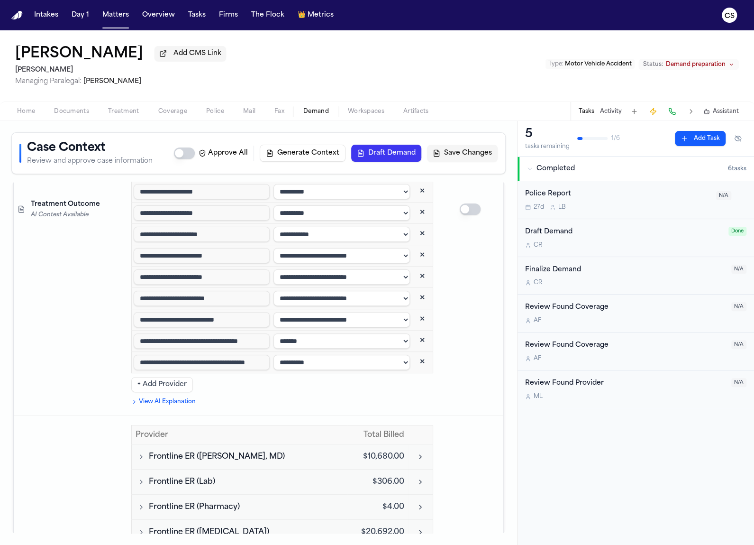
copy td "$9,109.25"
drag, startPoint x: 390, startPoint y: 392, endPoint x: 361, endPoint y: 392, distance: 28.5
copy td "$7,613.00"
drag, startPoint x: 370, startPoint y: 420, endPoint x: 395, endPoint y: 419, distance: 24.7
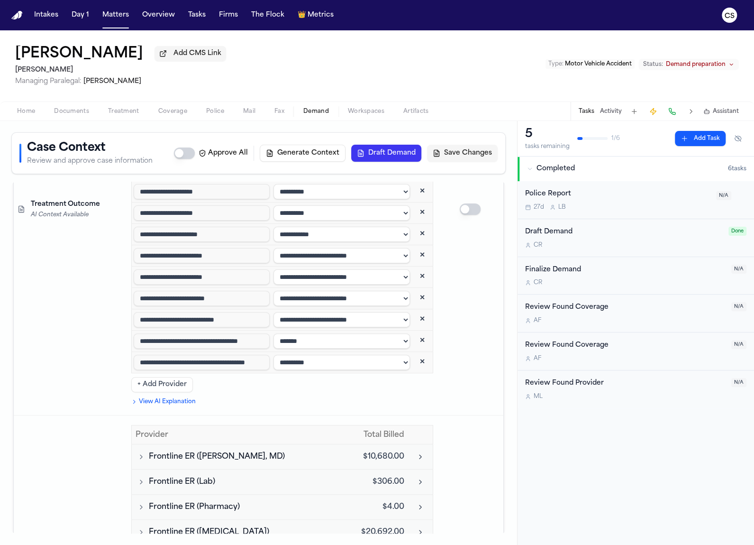
copy td "$0.00"
drag, startPoint x: 351, startPoint y: 447, endPoint x: 402, endPoint y: 447, distance: 50.3
copy tbody "$10,441.00"
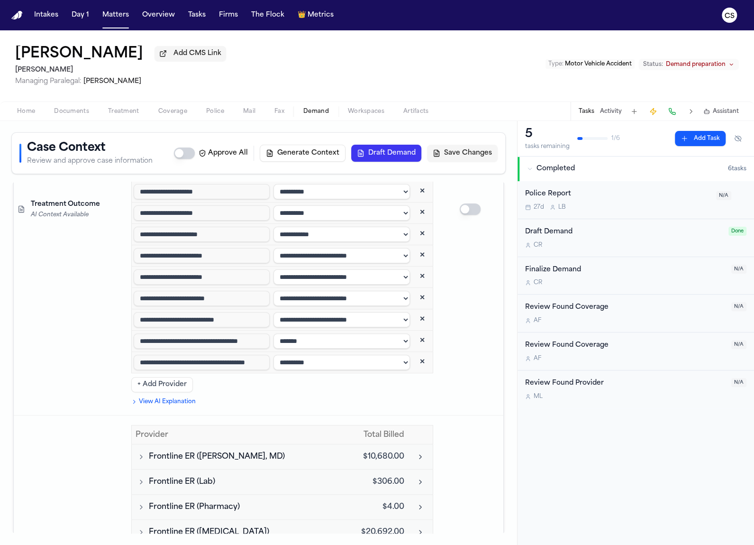
drag, startPoint x: 358, startPoint y: 472, endPoint x: 396, endPoint y: 472, distance: 37.9
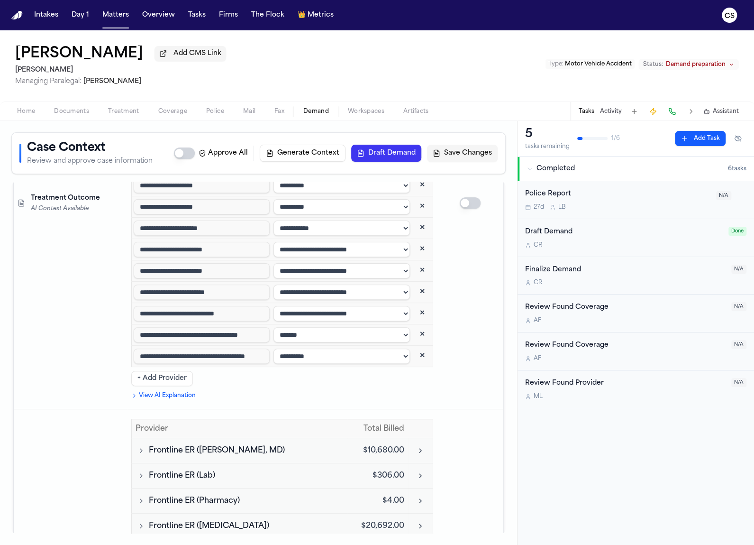
scroll to position [4058, 0]
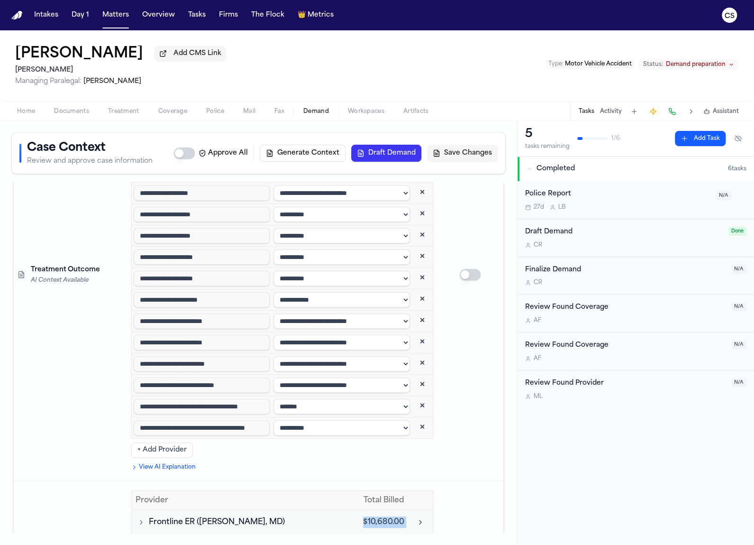
drag, startPoint x: 401, startPoint y: 257, endPoint x: 350, endPoint y: 258, distance: 50.3
click at [350, 510] on tr "Frontline ER (Dr. Carl Kissling, MD) $10,680.00" at bounding box center [283, 522] width 302 height 25
drag, startPoint x: 396, startPoint y: 283, endPoint x: 351, endPoint y: 284, distance: 45.5
click at [351, 535] on td "$306.00" at bounding box center [378, 547] width 61 height 25
drag, startPoint x: 373, startPoint y: 309, endPoint x: 394, endPoint y: 309, distance: 20.9
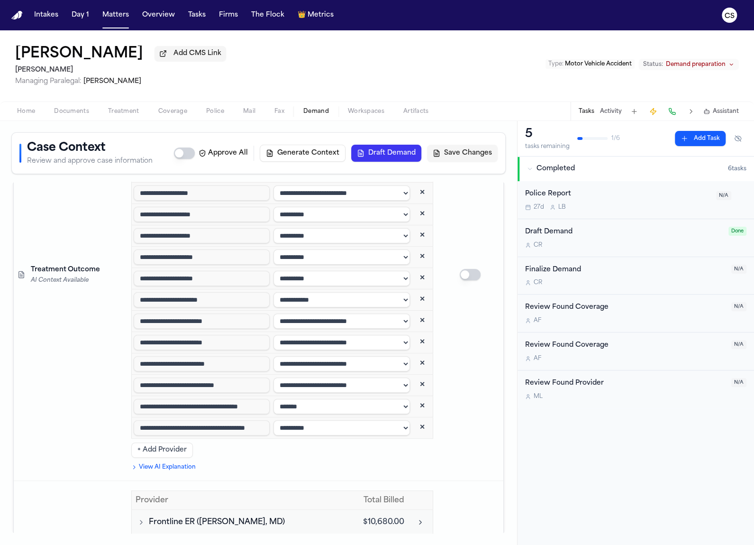
drag, startPoint x: 350, startPoint y: 333, endPoint x: 403, endPoint y: 335, distance: 52.7
drag, startPoint x: 395, startPoint y: 358, endPoint x: 363, endPoint y: 360, distance: 31.9
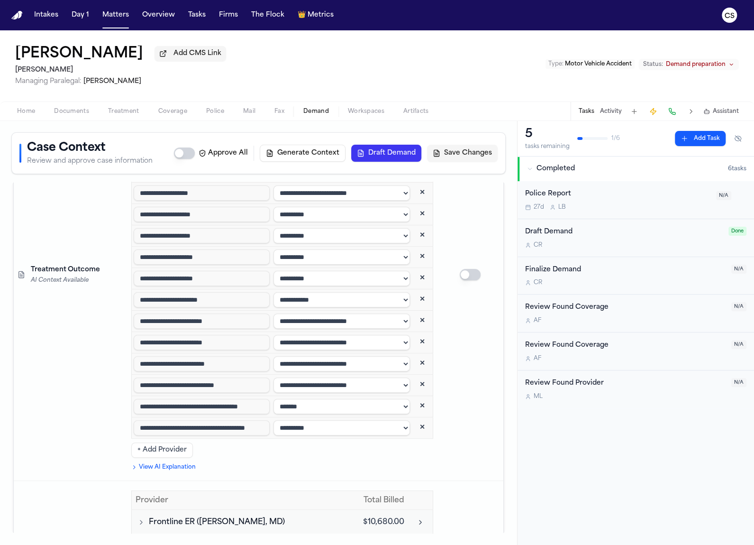
drag, startPoint x: 352, startPoint y: 383, endPoint x: 403, endPoint y: 382, distance: 50.7
drag, startPoint x: 397, startPoint y: 382, endPoint x: 348, endPoint y: 386, distance: 49.5
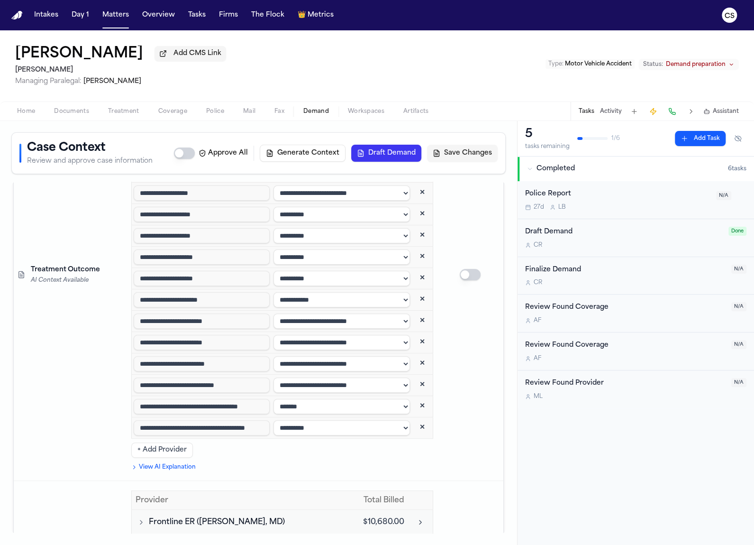
drag, startPoint x: 350, startPoint y: 441, endPoint x: 344, endPoint y: 436, distance: 7.4
drag, startPoint x: 394, startPoint y: 458, endPoint x: 358, endPoint y: 459, distance: 36.1
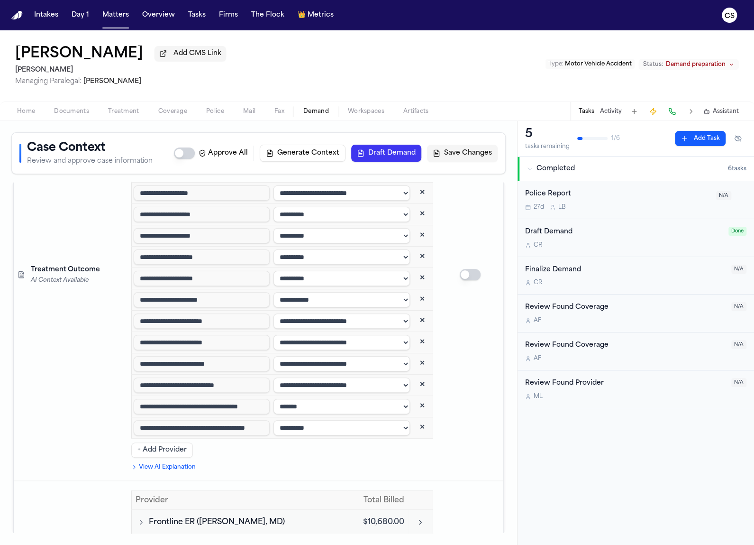
drag, startPoint x: 355, startPoint y: 513, endPoint x: 394, endPoint y: 513, distance: 39.4
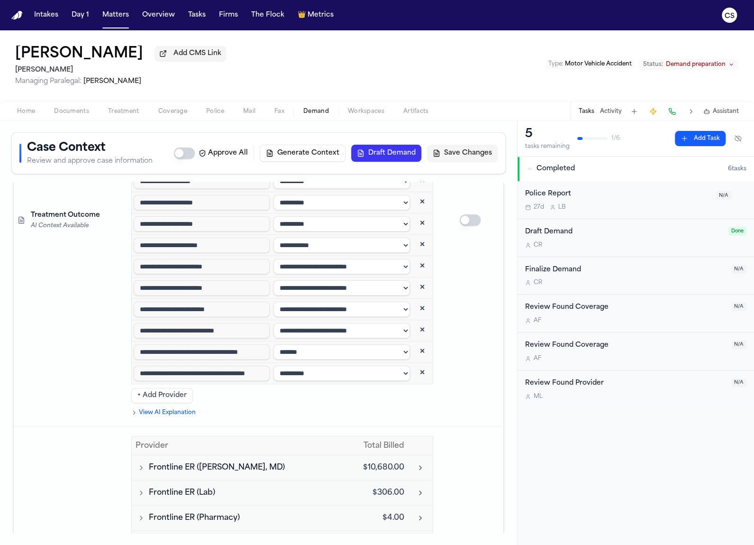
scroll to position [4180, 0]
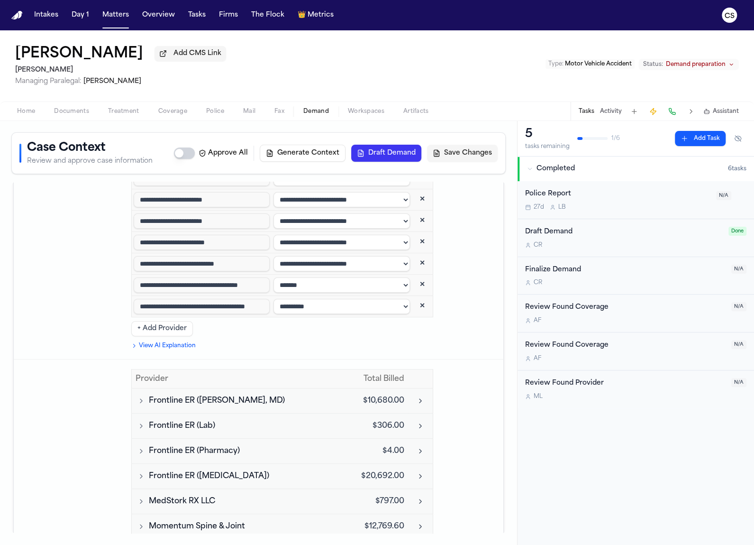
drag, startPoint x: 358, startPoint y: 417, endPoint x: 394, endPoint y: 418, distance: 35.6
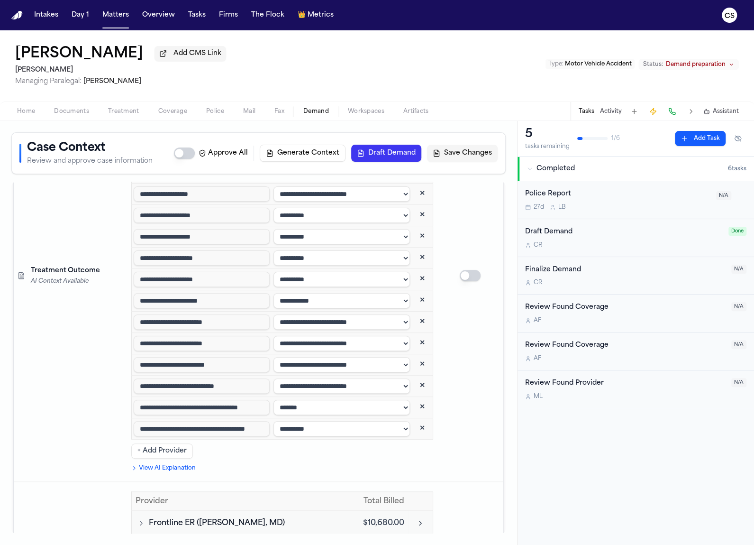
scroll to position [4055, 0]
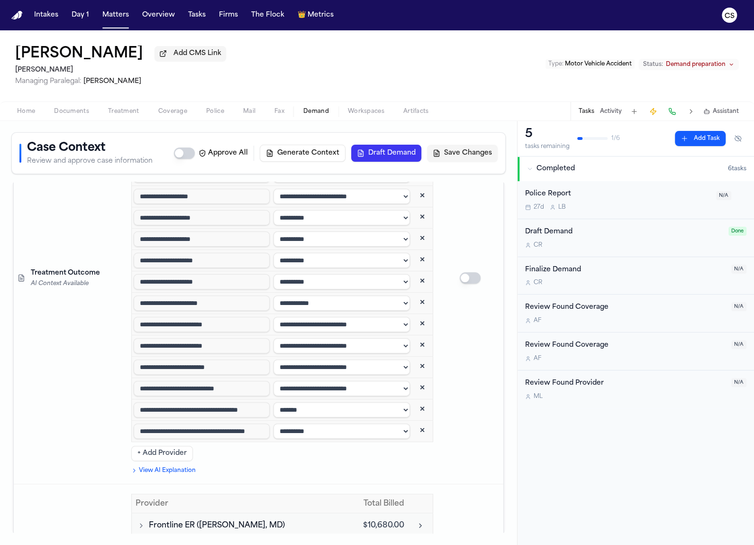
click at [141, 524] on icon "Toggle Frontline ER (Dr. Carl Kissling, MD) visits" at bounding box center [141, 526] width 2 height 4
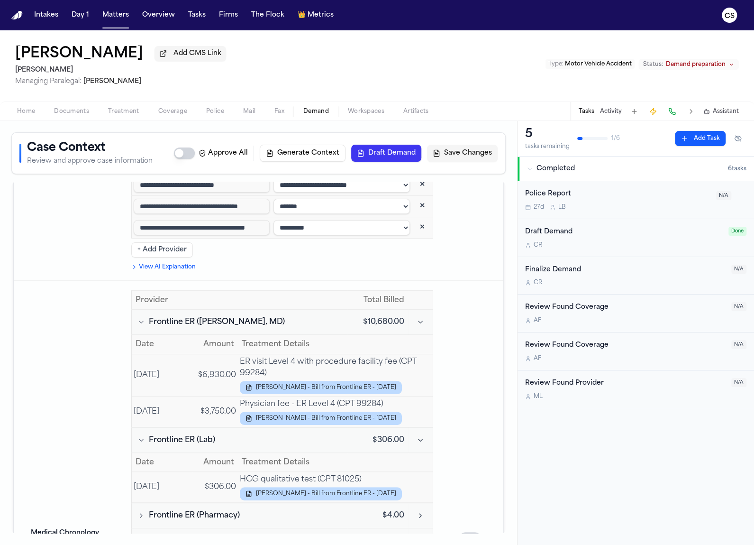
scroll to position [4259, 0]
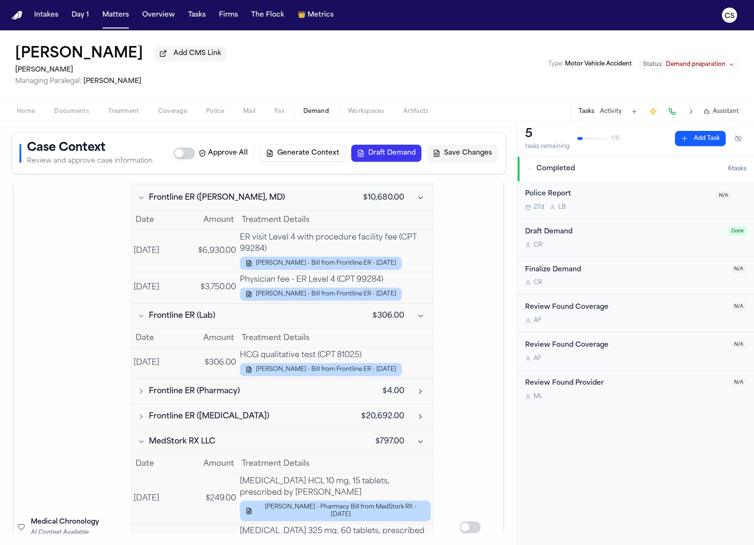
scroll to position [4352, 0]
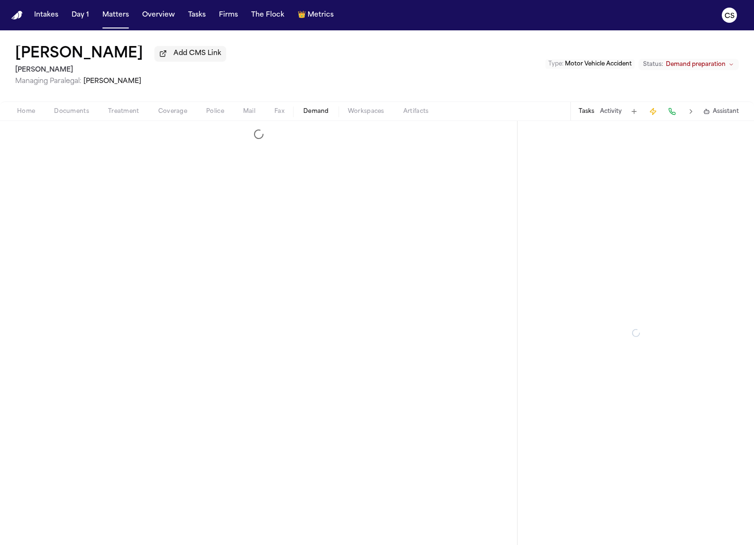
select select "**********"
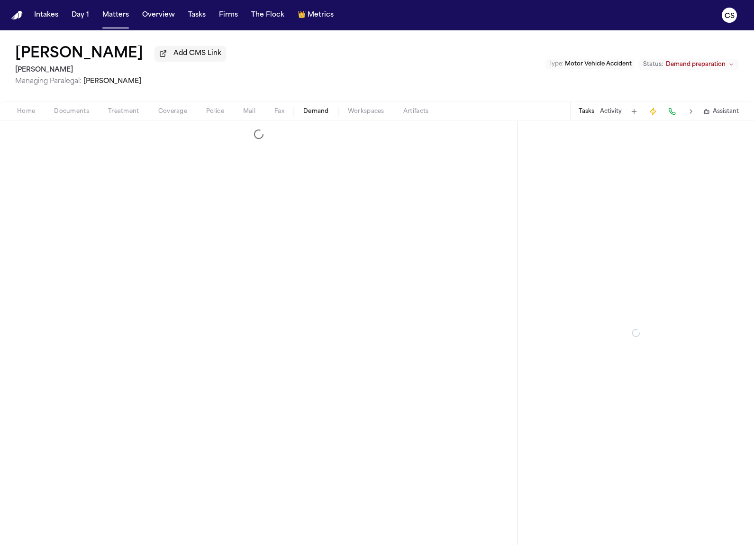
select select "**********"
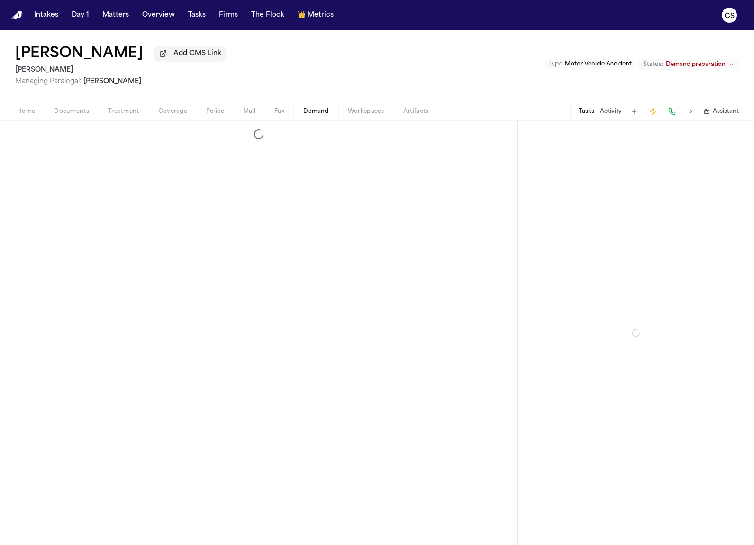
select select "**********"
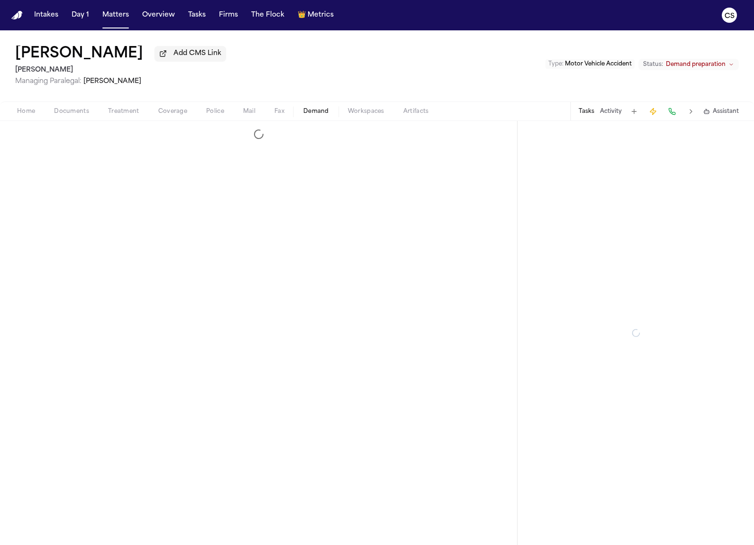
select select "**********"
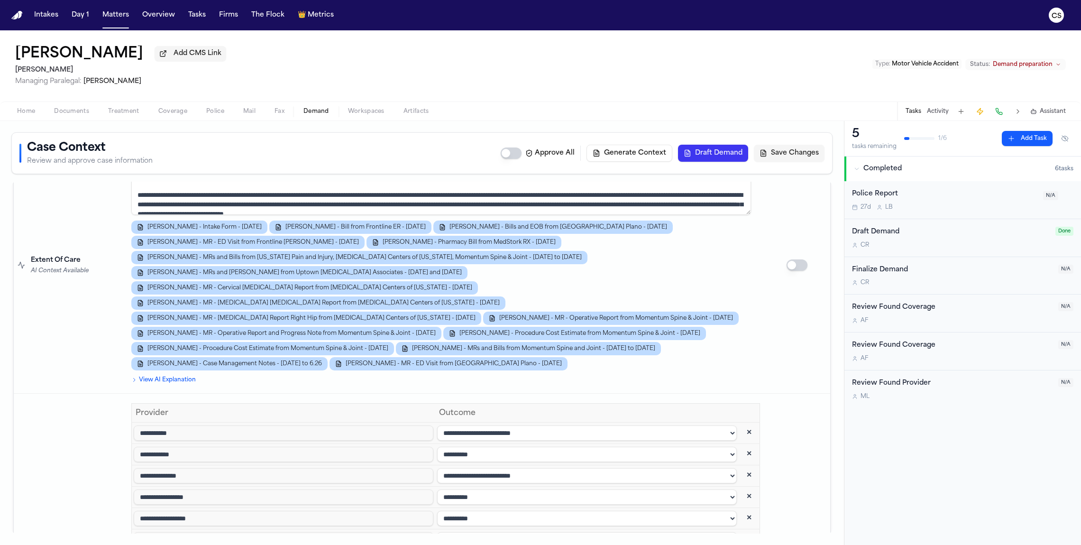
scroll to position [2680, 0]
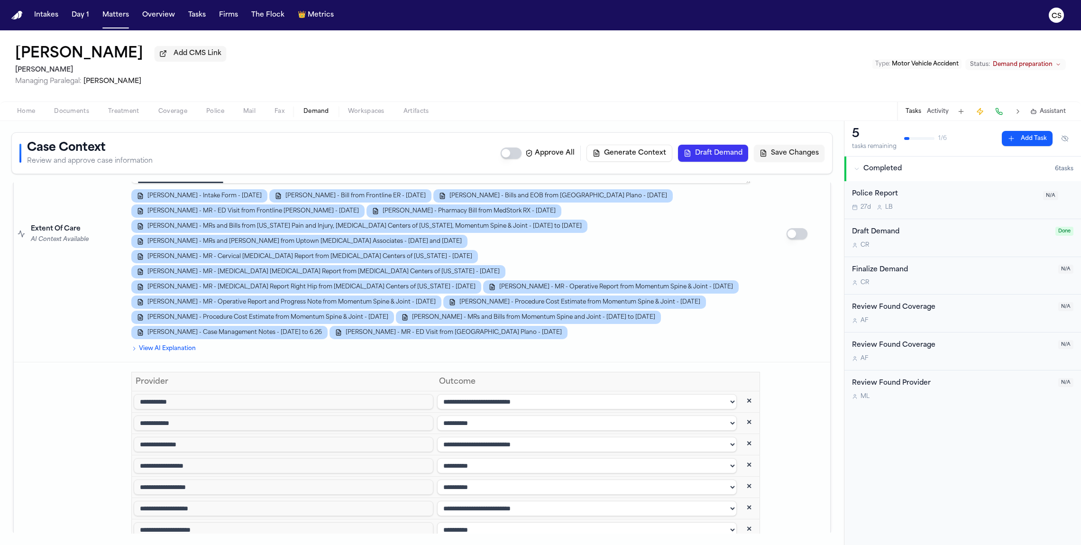
click at [184, 437] on input "**********" at bounding box center [284, 444] width 300 height 15
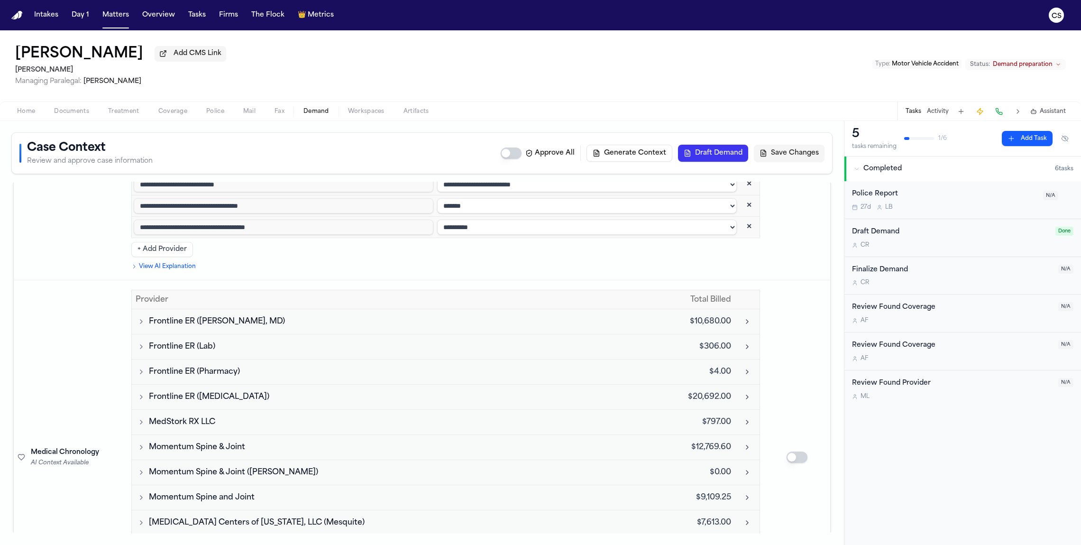
scroll to position [3197, 0]
click at [184, 415] on span "MedStork RX LLC" at bounding box center [182, 420] width 66 height 11
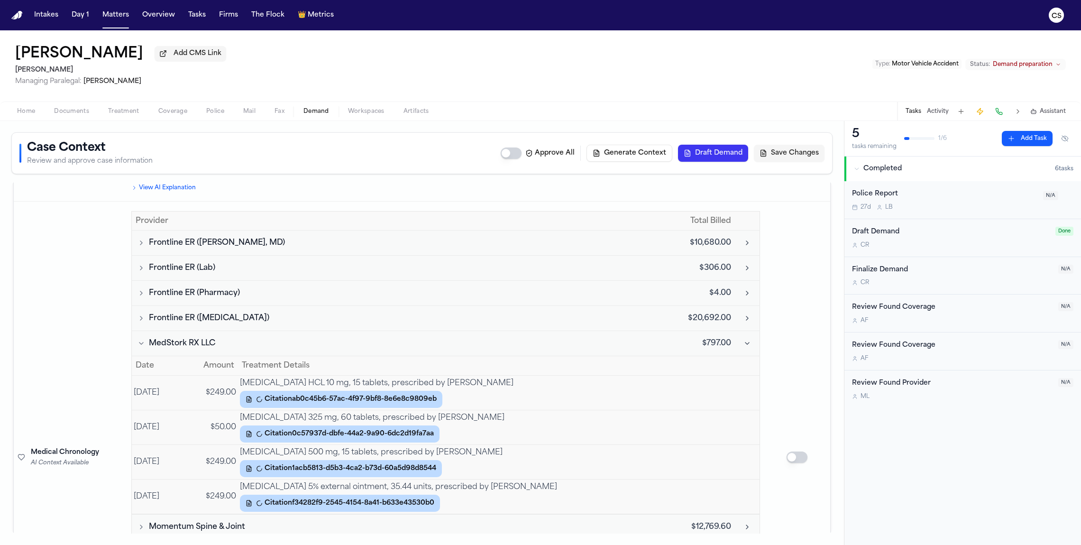
scroll to position [3267, 0]
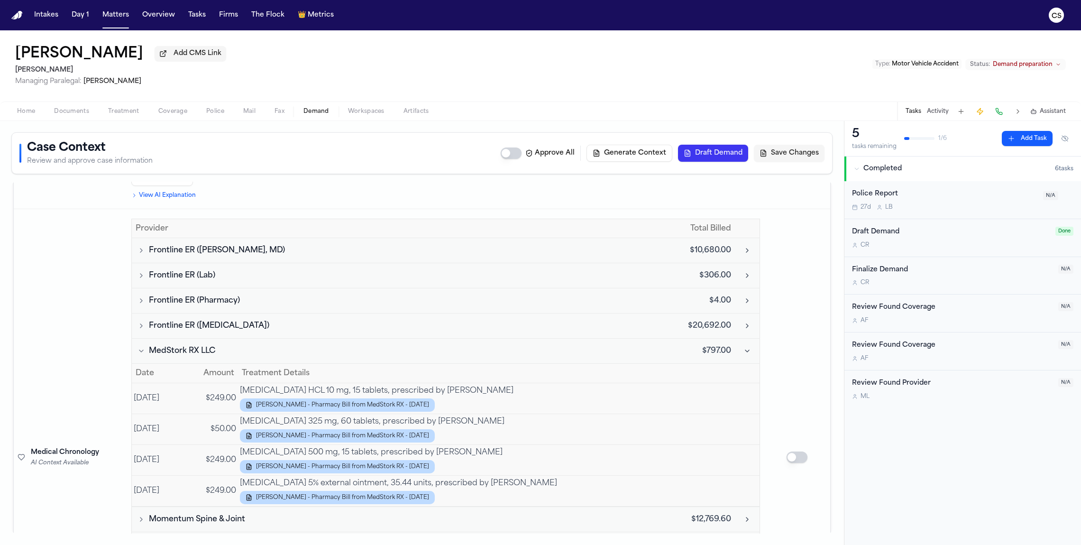
click at [227, 506] on td "Momentum Spine & Joint" at bounding box center [403, 518] width 543 height 25
click at [227, 514] on span "Momentum Spine & Joint" at bounding box center [197, 519] width 96 height 11
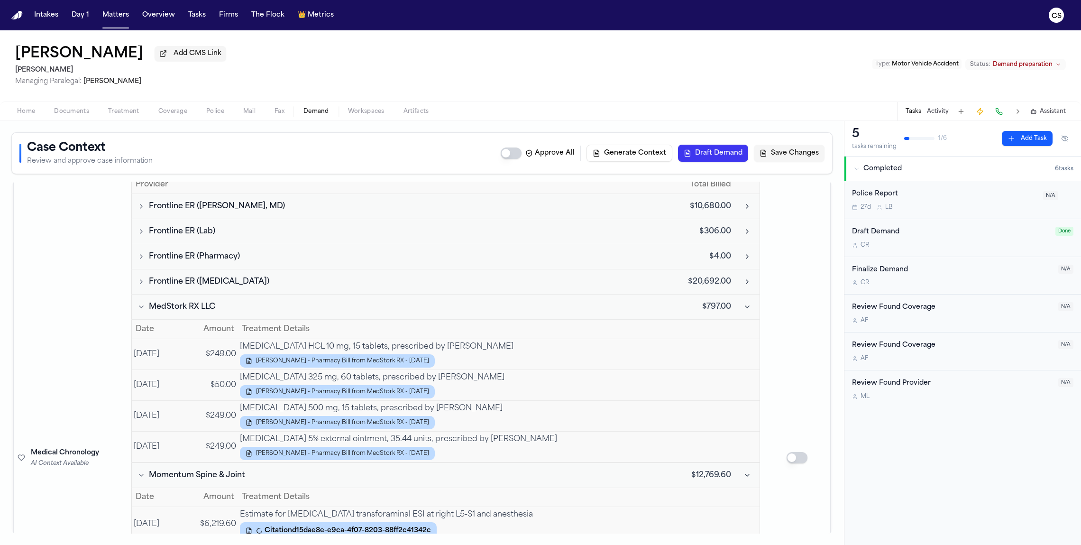
scroll to position [3308, 0]
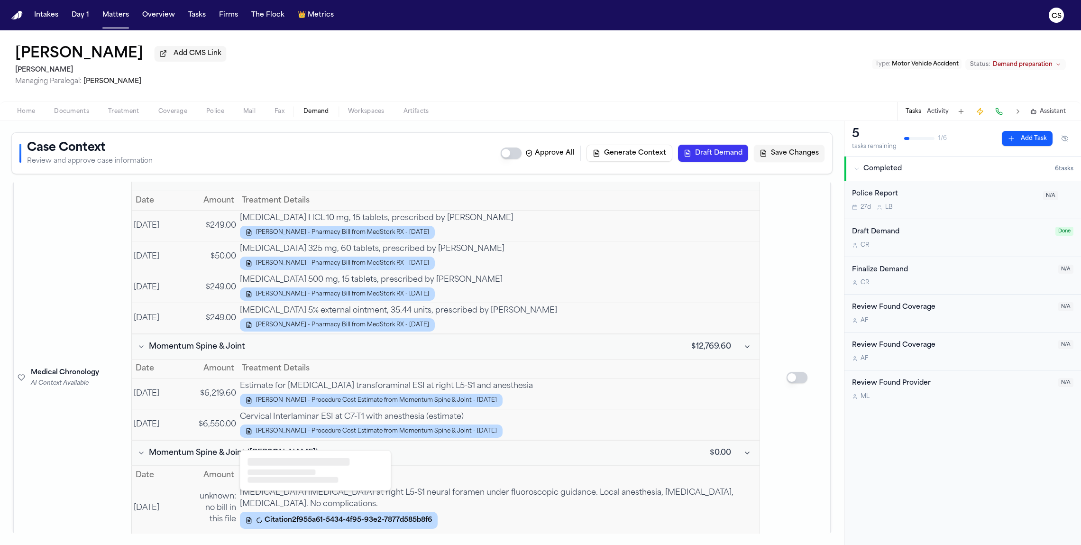
scroll to position [3438, 0]
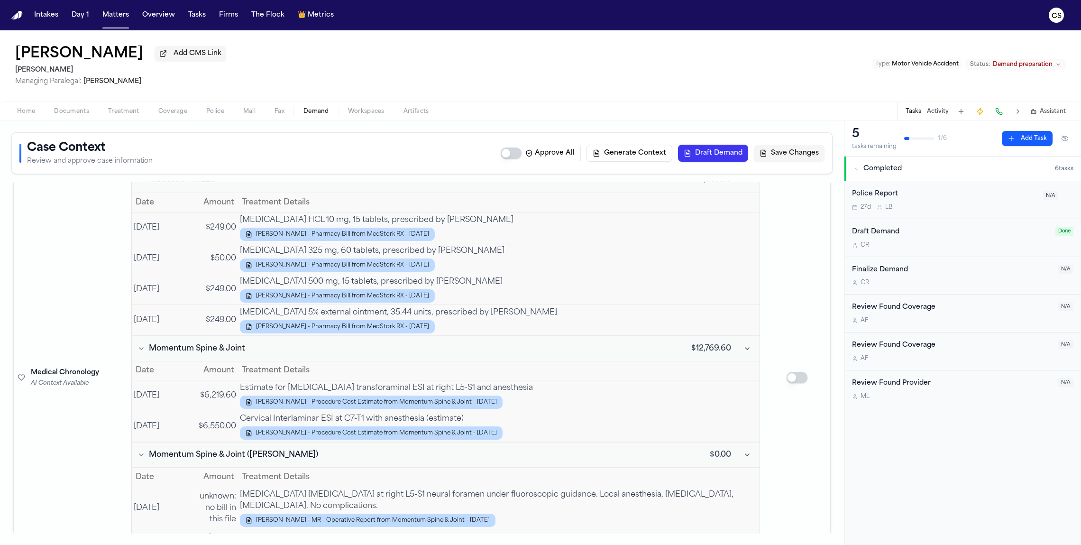
click at [496, 487] on td "Lumbar epidural steroid injection at right L5-S1 neural foramen under fluorosco…" at bounding box center [499, 508] width 522 height 42
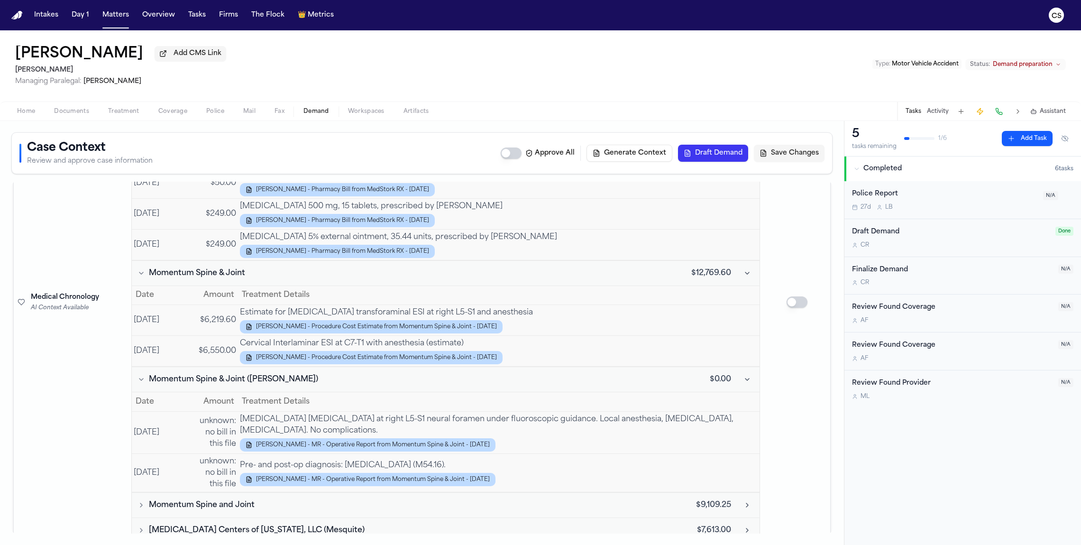
click at [491, 499] on button "Momentum Spine and Joint" at bounding box center [403, 504] width 535 height 11
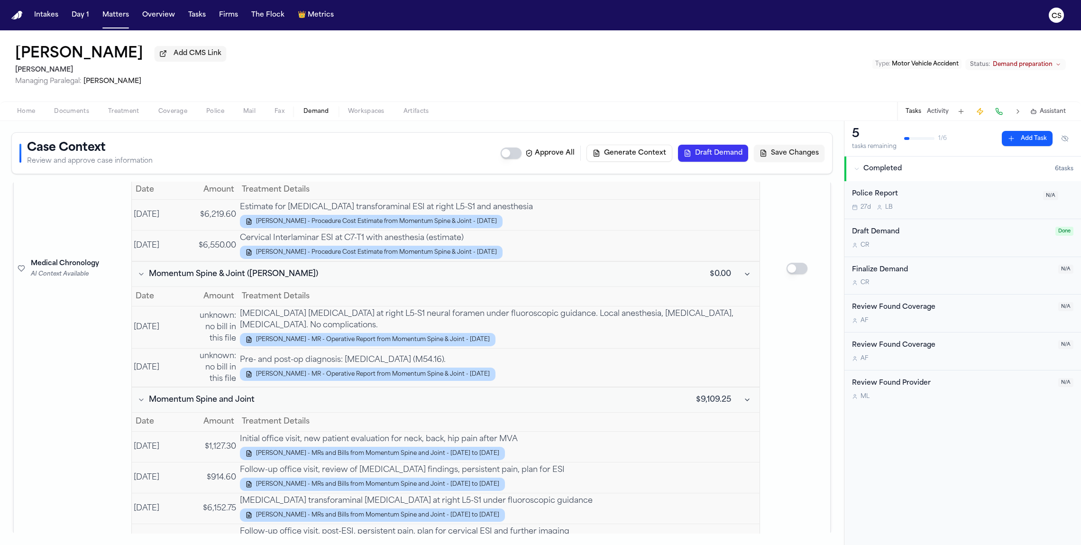
scroll to position [3795, 0]
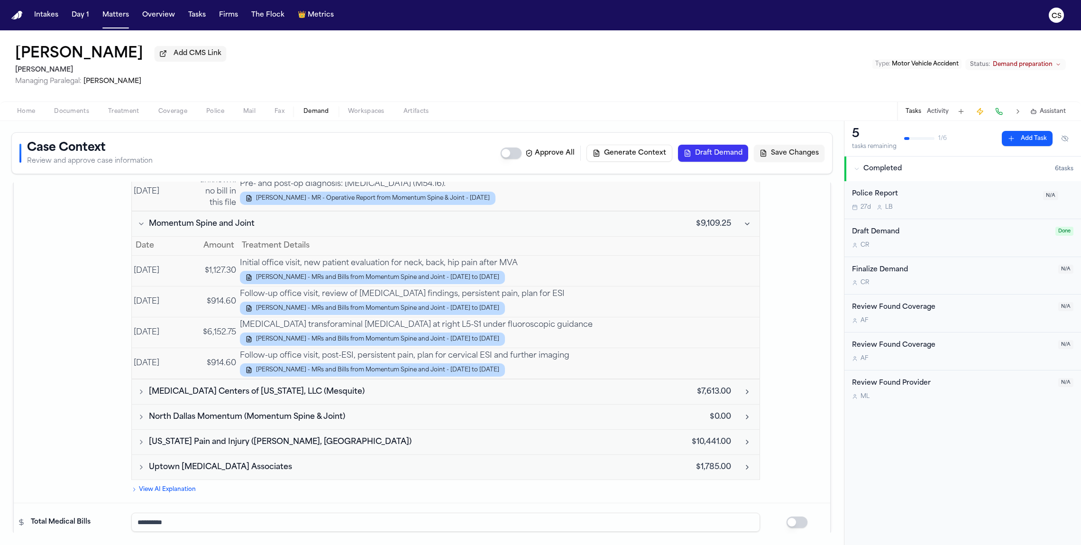
click at [493, 386] on button "[MEDICAL_DATA] Centers of [US_STATE], LLC (Mesquite)" at bounding box center [403, 391] width 535 height 11
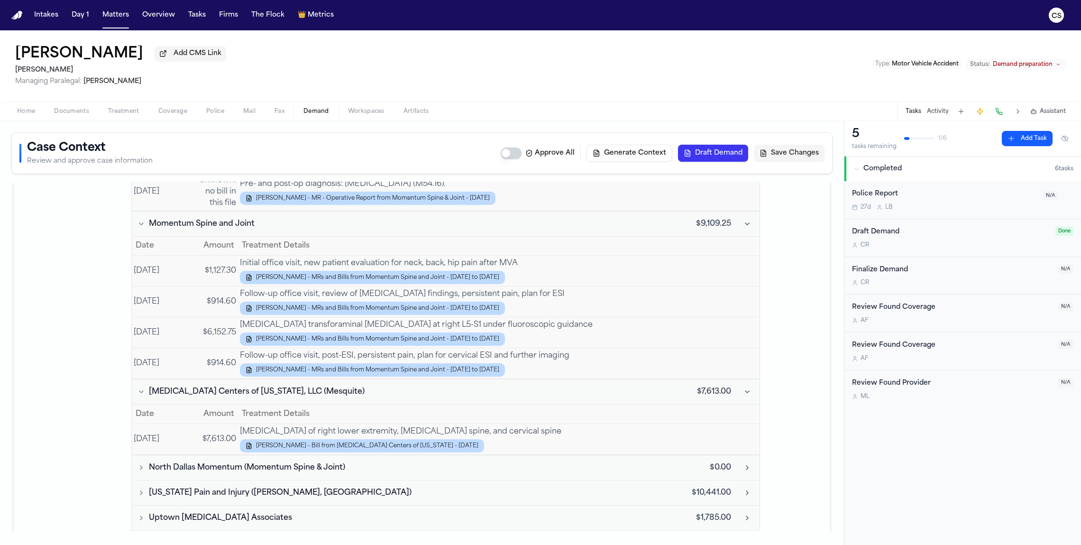
click at [465, 462] on button "North Dallas Momentum (Momentum Spine & Joint)" at bounding box center [403, 467] width 535 height 11
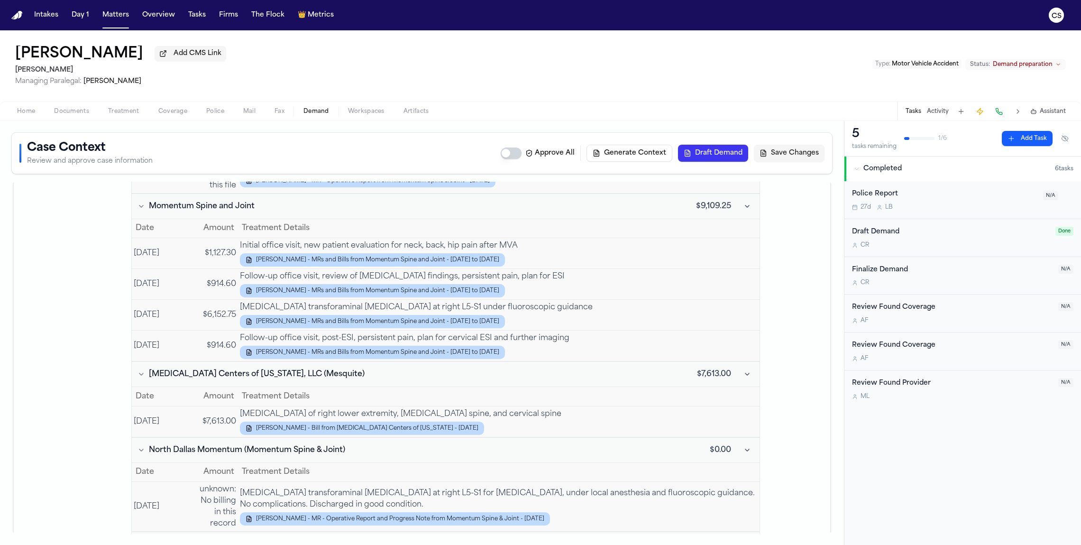
scroll to position [3837, 0]
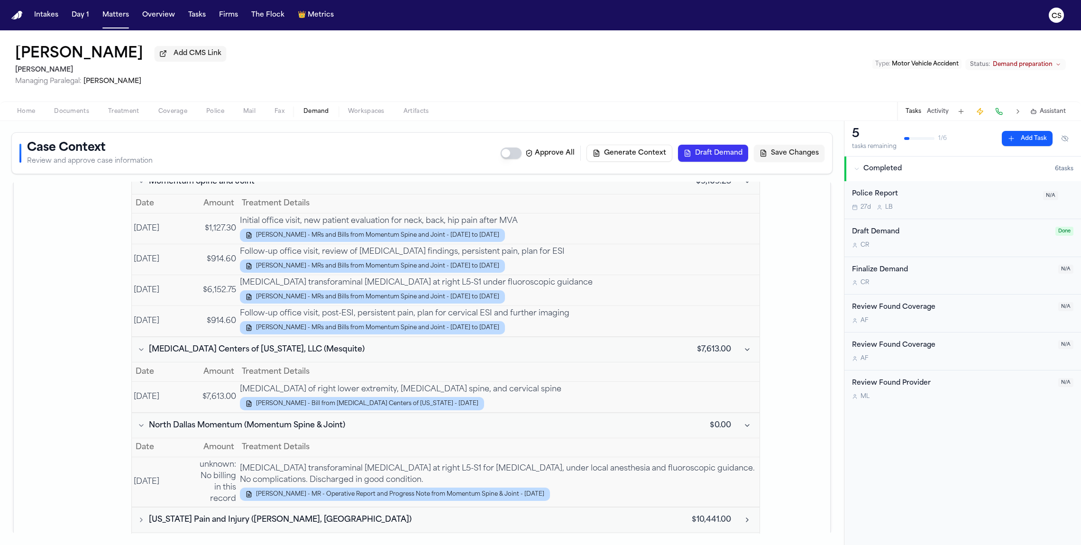
click at [454, 514] on button "[US_STATE] Pain and Injury ([PERSON_NAME], [GEOGRAPHIC_DATA])" at bounding box center [403, 519] width 535 height 11
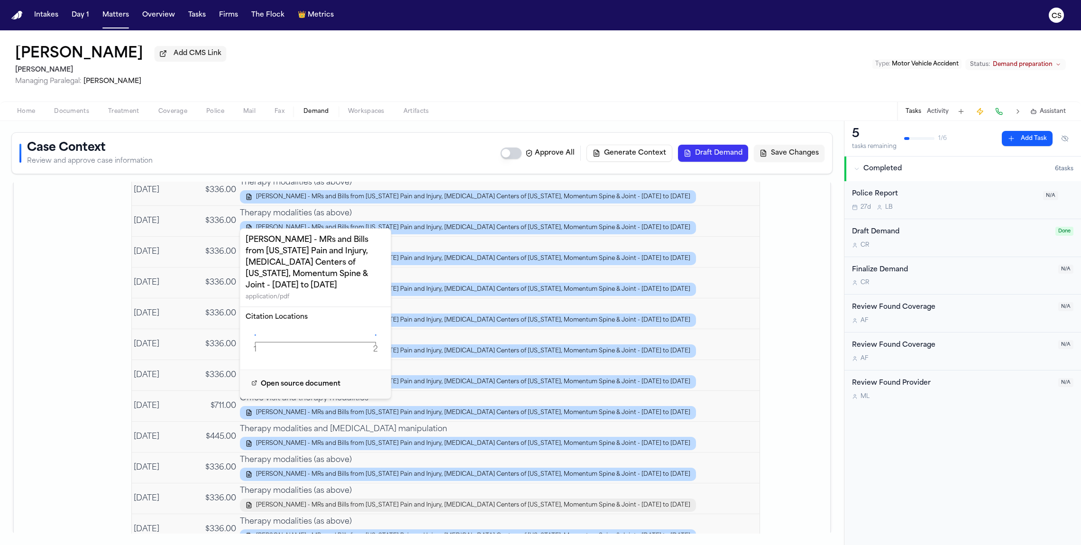
scroll to position [4873, 0]
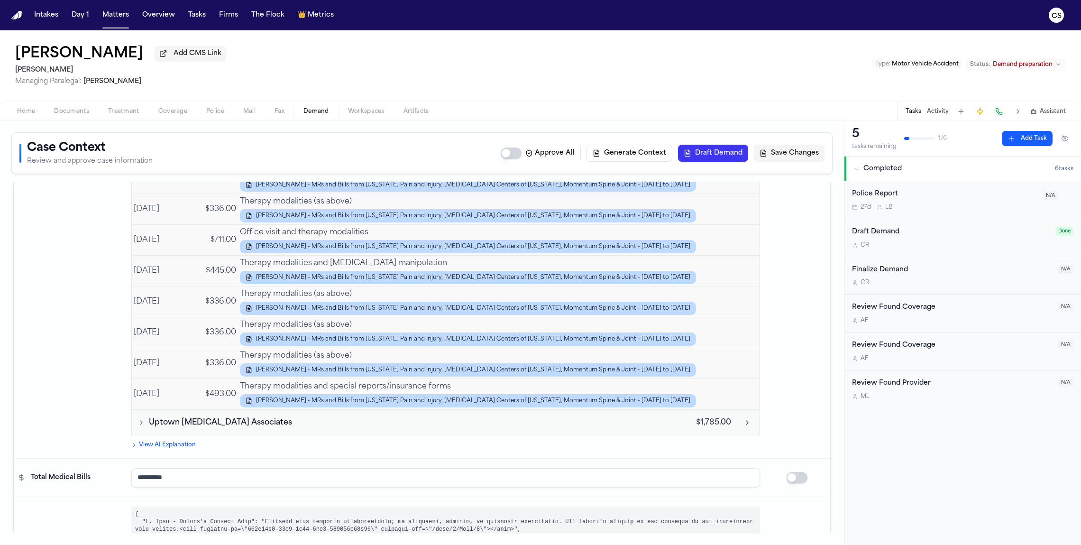
click at [301, 410] on td "Uptown [MEDICAL_DATA] Associates" at bounding box center [403, 422] width 543 height 25
click at [253, 417] on span "Uptown [MEDICAL_DATA] Associates" at bounding box center [220, 422] width 143 height 11
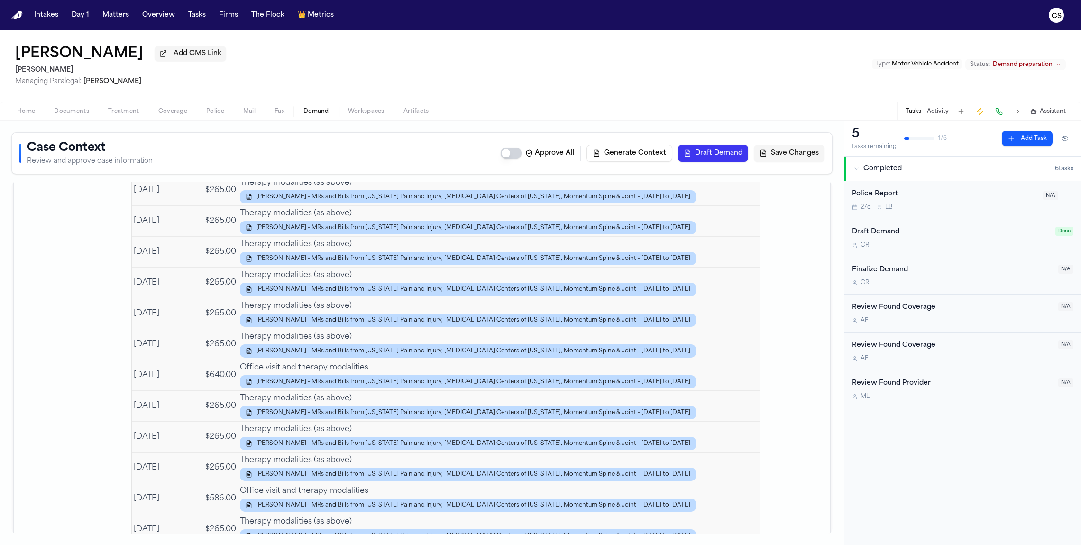
scroll to position [4166, 0]
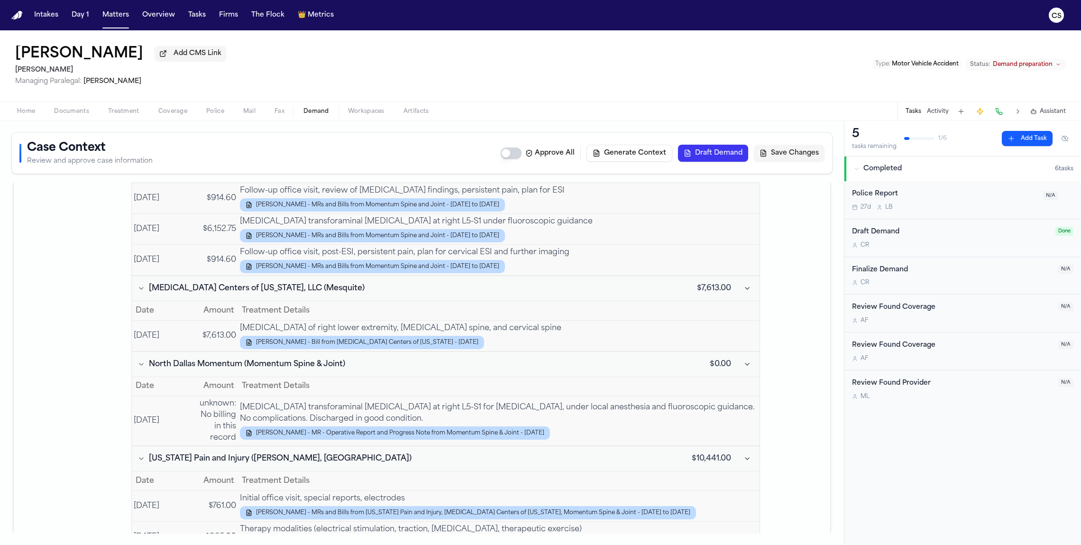
click at [138, 455] on icon "Toggle Texas Pain and Injury (Claudia Gomez, DC) visits" at bounding box center [142, 459] width 8 height 8
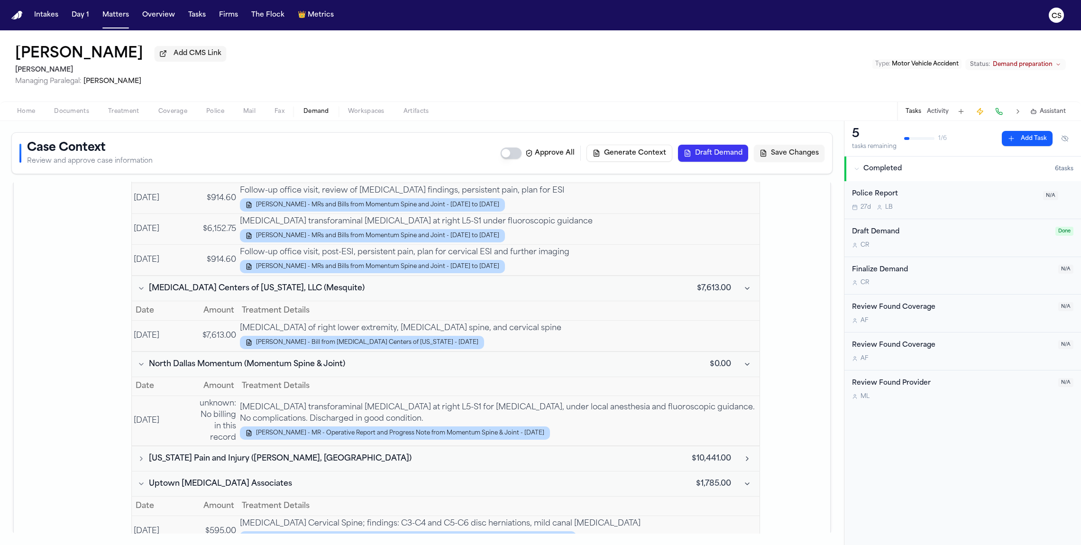
scroll to position [3448, 0]
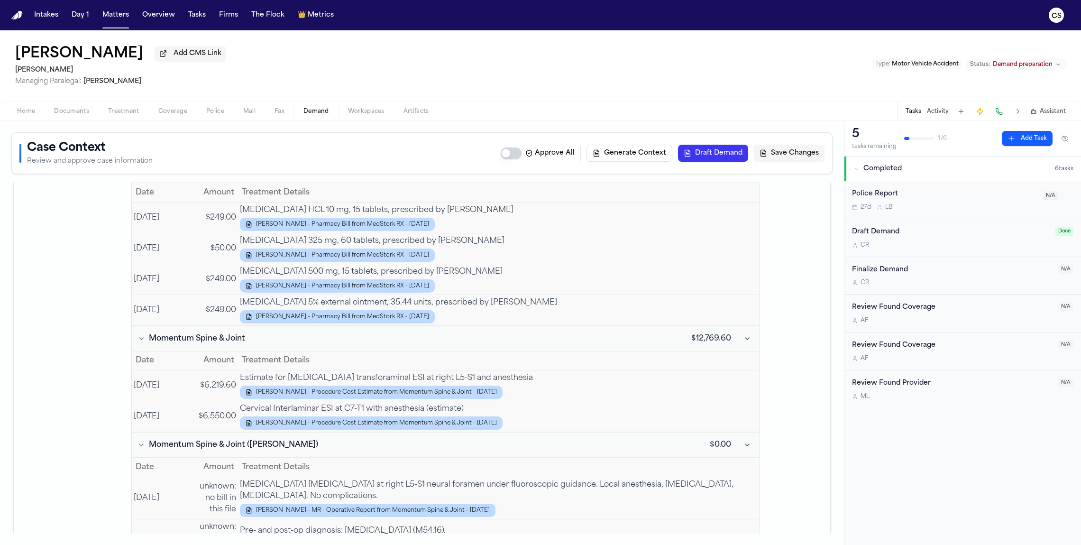
click at [141, 335] on icon "Toggle Momentum Spine & Joint visits" at bounding box center [142, 339] width 8 height 8
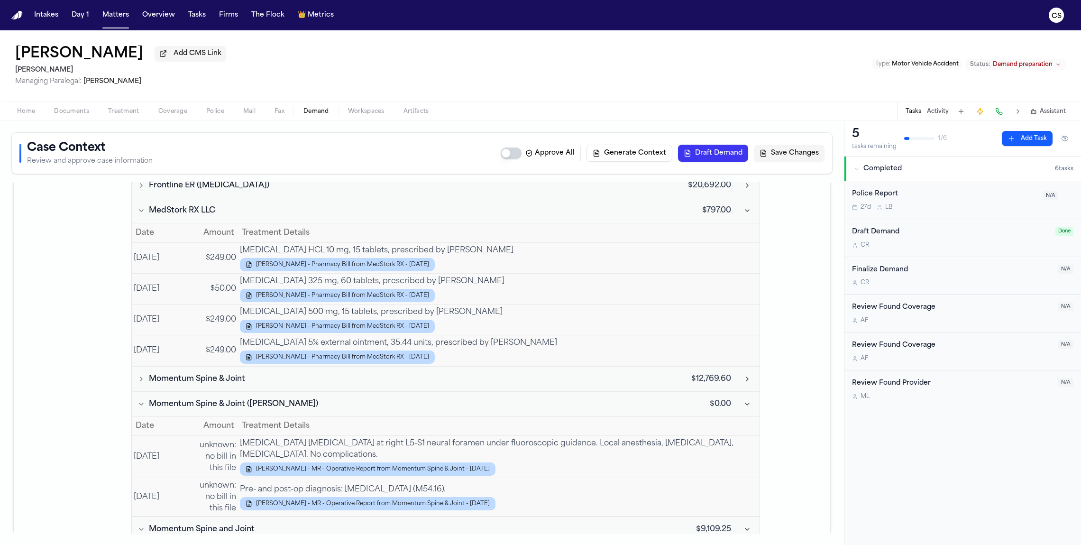
click at [141, 400] on icon "Toggle Momentum Spine & Joint (Dr. Zeshan Chaudhry) visits" at bounding box center [142, 404] width 8 height 8
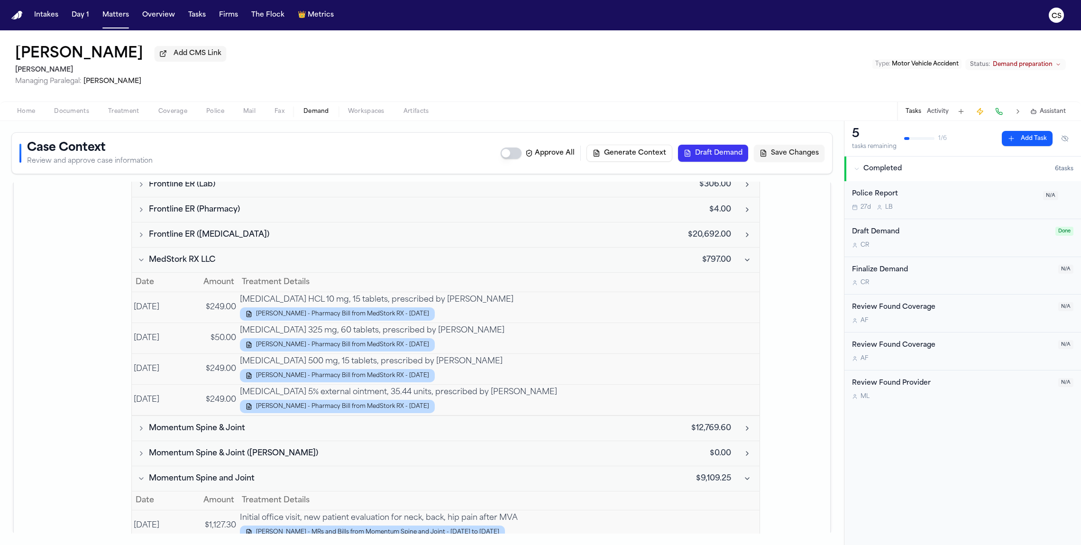
click at [142, 475] on icon "Toggle Momentum Spine and Joint visits" at bounding box center [142, 479] width 8 height 8
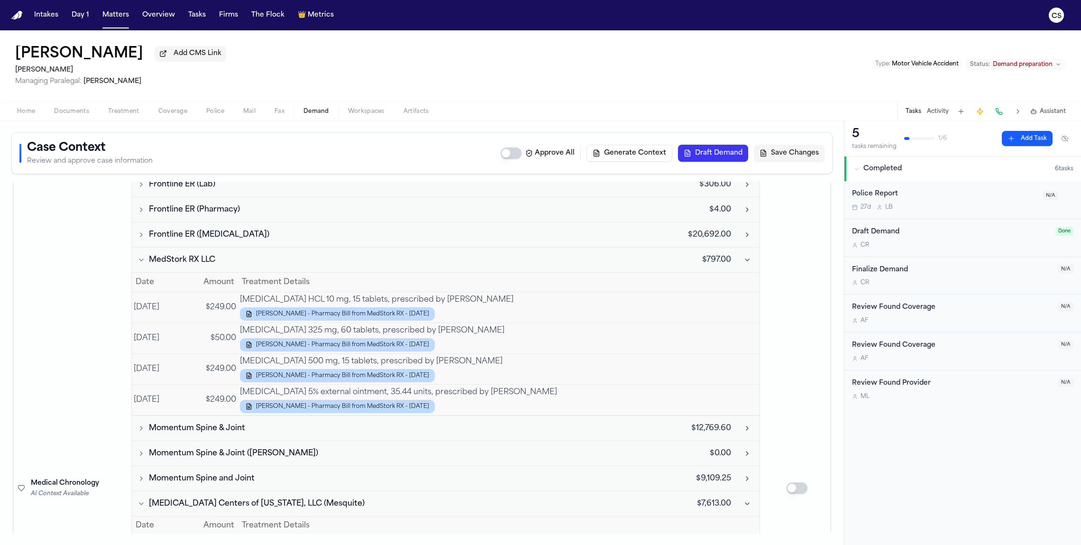
scroll to position [3288, 0]
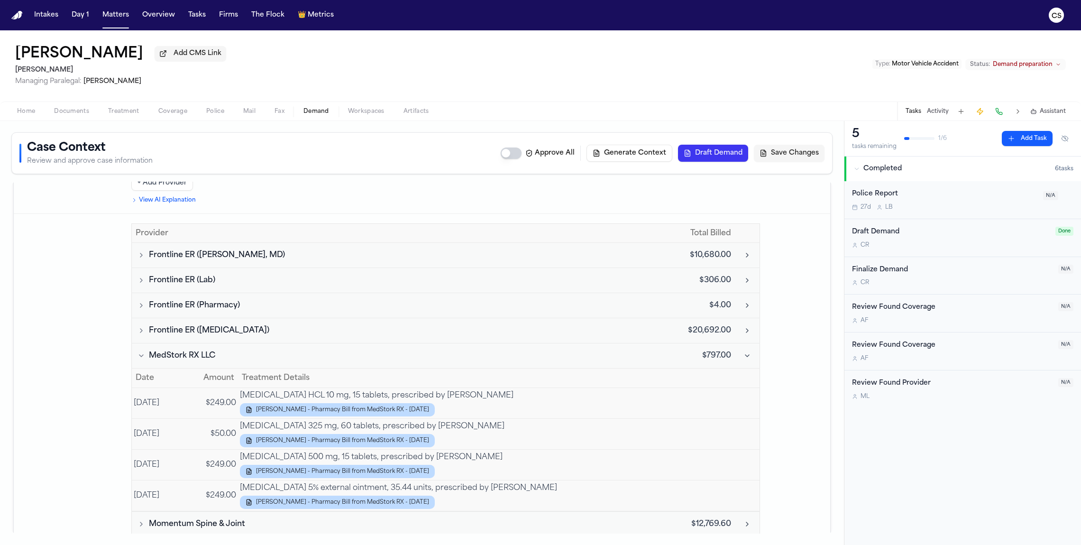
click at [140, 355] on icon "Toggle MedStork RX LLC visits" at bounding box center [141, 356] width 4 height 2
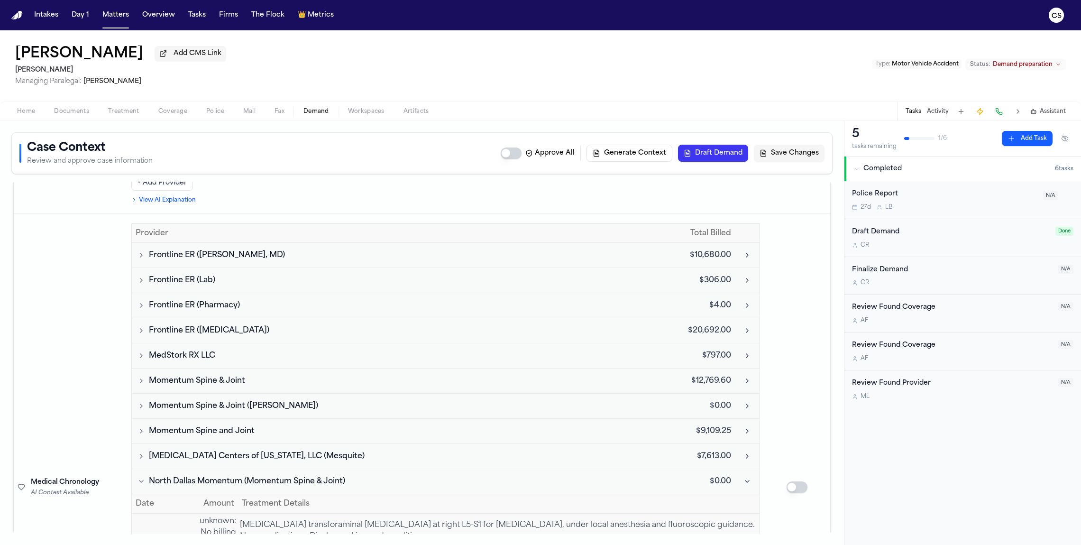
scroll to position [3192, 0]
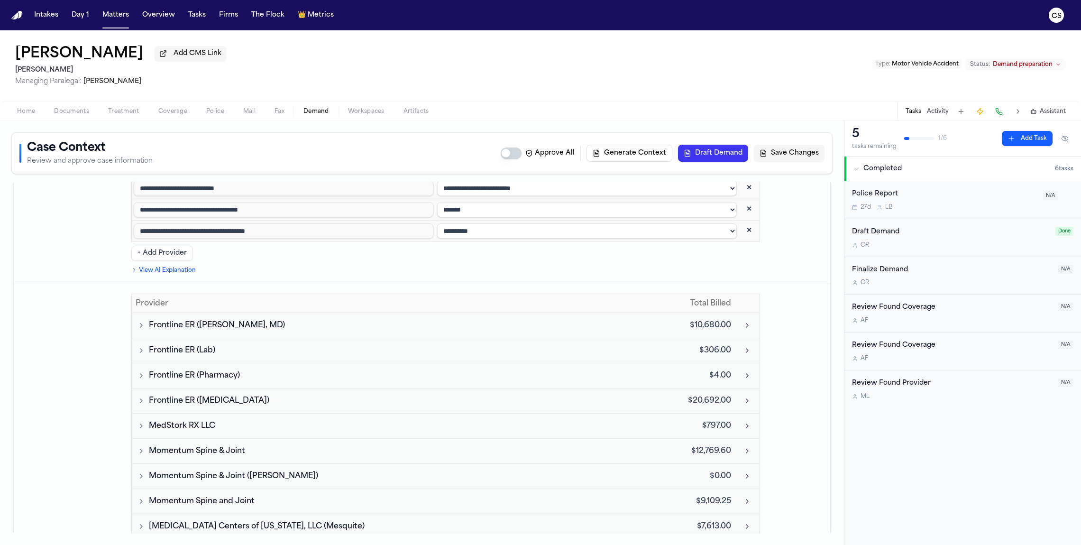
click at [141, 544] on icon "Toggle North Dallas Momentum (Momentum Spine & Joint) visits" at bounding box center [142, 552] width 8 height 8
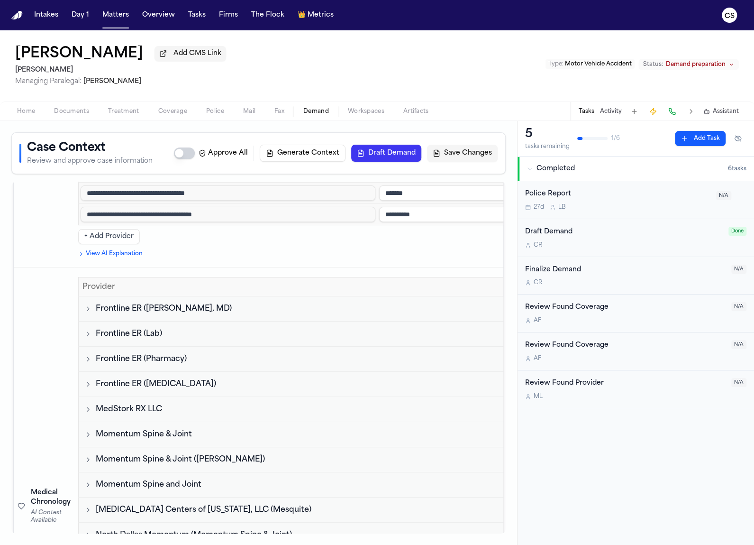
scroll to position [3897, 0]
